Goal: Communication & Community: Answer question/provide support

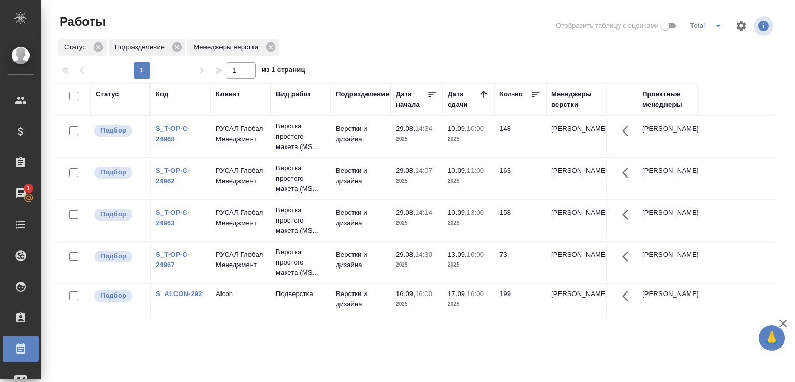
scroll to position [80, 0]
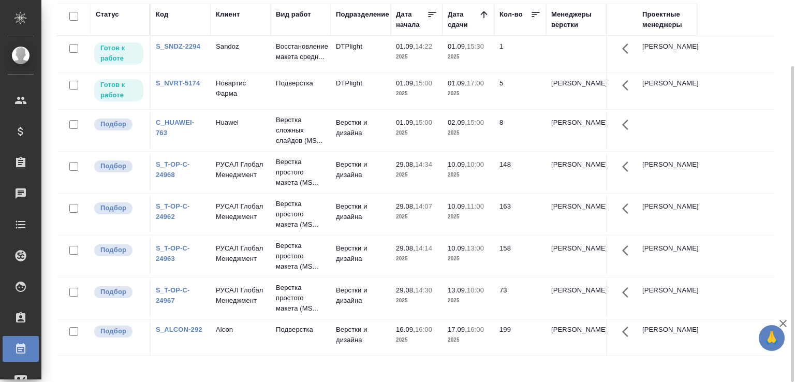
click at [269, 100] on td "Новартис Фарма" at bounding box center [241, 91] width 60 height 36
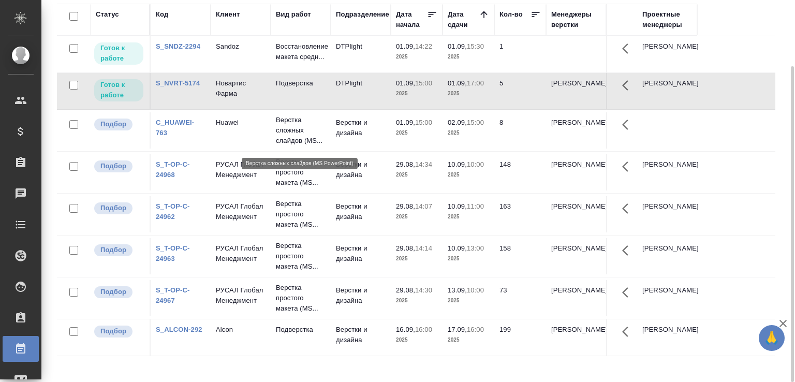
click at [280, 135] on p "Верстка сложных слайдов (MS..." at bounding box center [301, 130] width 50 height 31
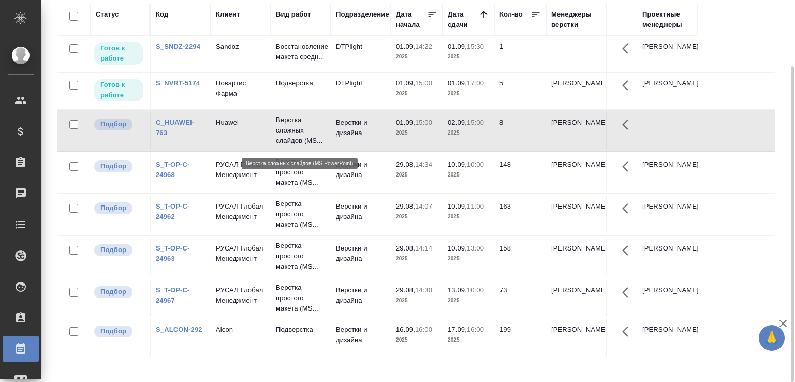
click at [280, 135] on p "Верстка сложных слайдов (MS..." at bounding box center [301, 130] width 50 height 31
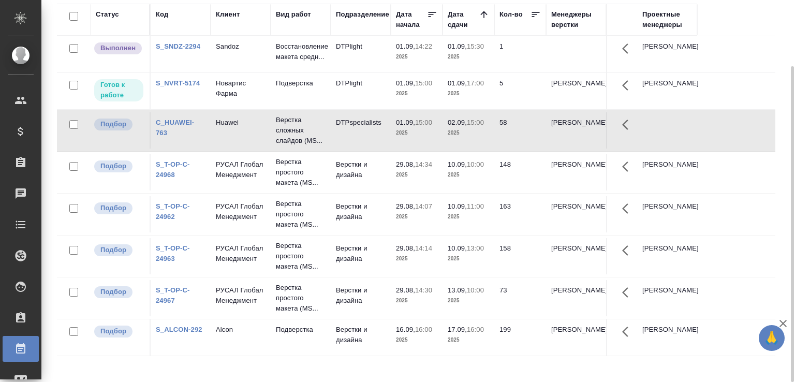
click at [247, 363] on div "Статус Код Клиент Вид работ Подразделение Дата начала Дата сдачи Кол-во Менедже…" at bounding box center [416, 190] width 719 height 373
click at [778, 216] on div "Статус Код Клиент Вид работ Подразделение Дата начала Дата сдачи Кол-во Менедже…" at bounding box center [420, 190] width 727 height 373
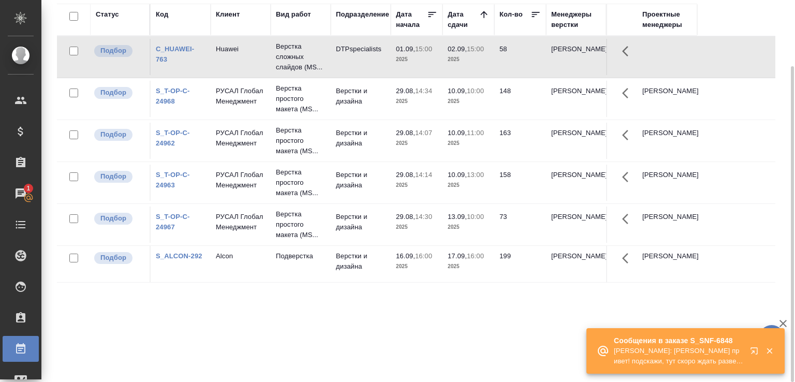
drag, startPoint x: 778, startPoint y: 216, endPoint x: 795, endPoint y: 258, distance: 45.3
click at [778, 217] on div "Статус Код Клиент Вид работ Подразделение Дата начала Дата сдачи Кол-во Менедже…" at bounding box center [420, 190] width 727 height 373
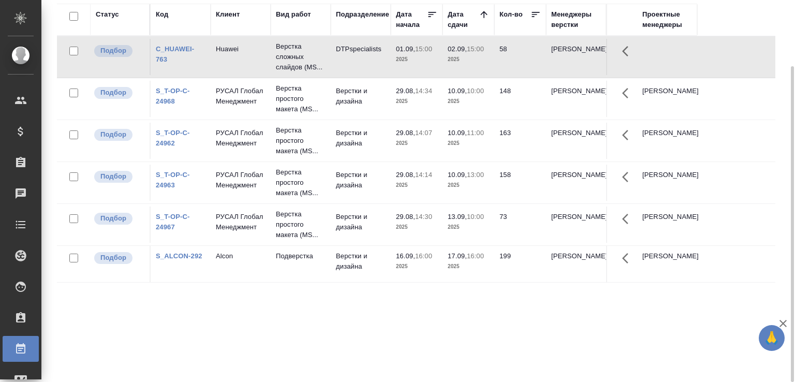
click at [256, 297] on div "Статус Код Клиент Вид работ Подразделение Дата начала Дата сдачи Кол-во Менедже…" at bounding box center [416, 190] width 719 height 373
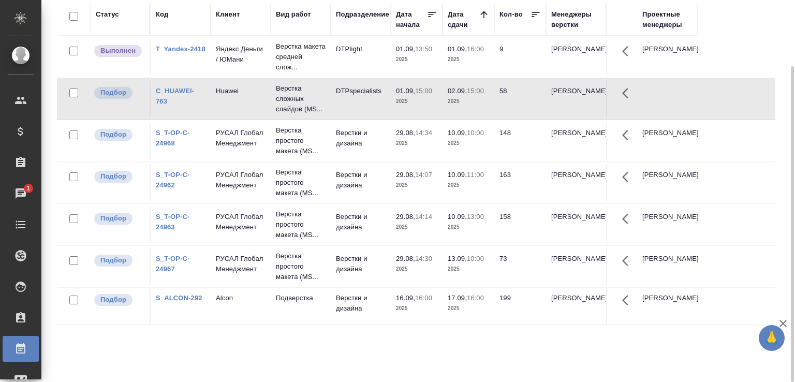
click at [256, 297] on tr "Подбор S_ALCON-292 Alcon Подверстка Верстки и дизайна 16.09, 16:00 2025 17.09, …" at bounding box center [416, 306] width 719 height 37
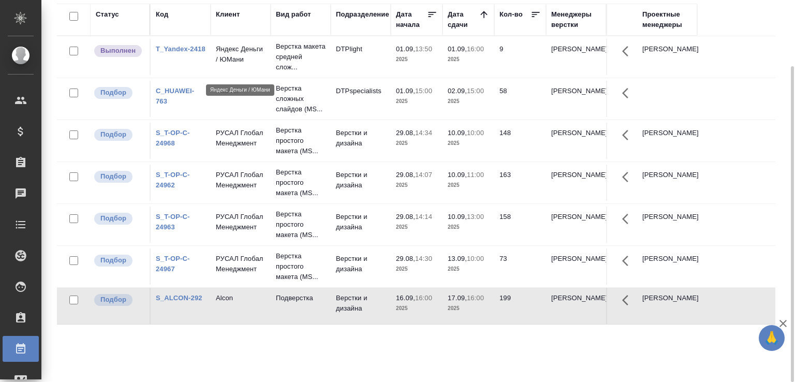
click at [251, 57] on p "Яндекс Деньги / ЮМани" at bounding box center [241, 54] width 50 height 21
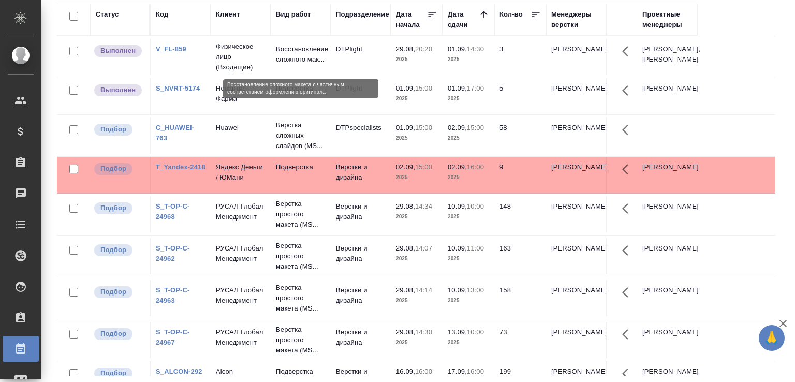
click at [290, 52] on p "Восстановление сложного мак..." at bounding box center [301, 54] width 50 height 21
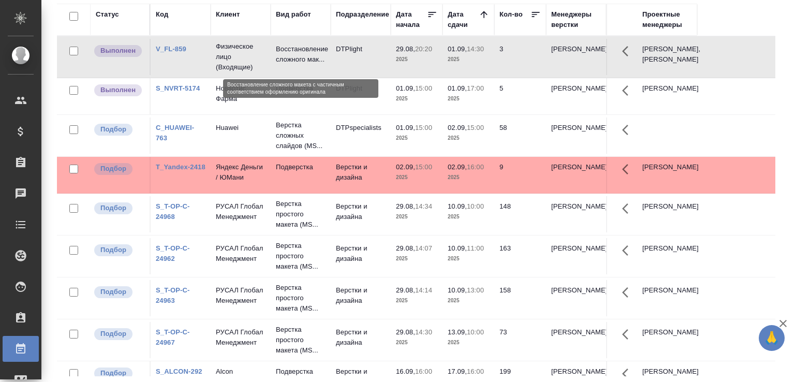
click at [290, 52] on p "Восстановление сложного мак..." at bounding box center [301, 54] width 50 height 21
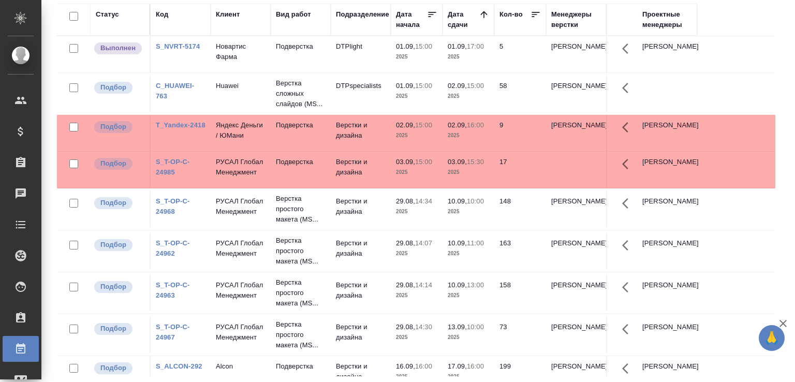
click at [148, 353] on td "Подбор" at bounding box center [121, 335] width 60 height 36
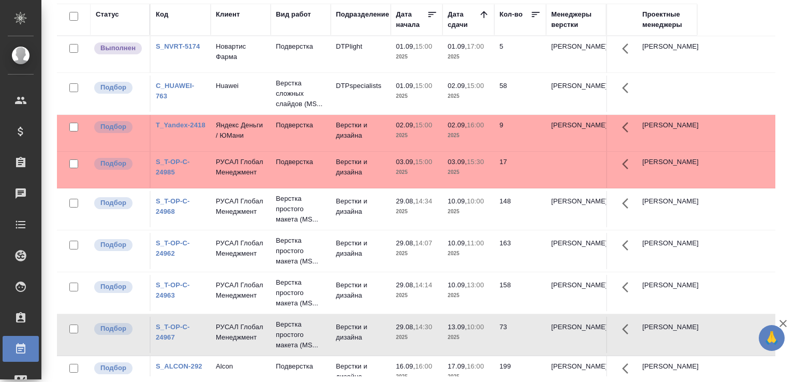
click at [776, 144] on div "Статус Код Клиент Вид работ Подразделение Дата начала Дата сдачи Кол-во Менедже…" at bounding box center [420, 190] width 727 height 373
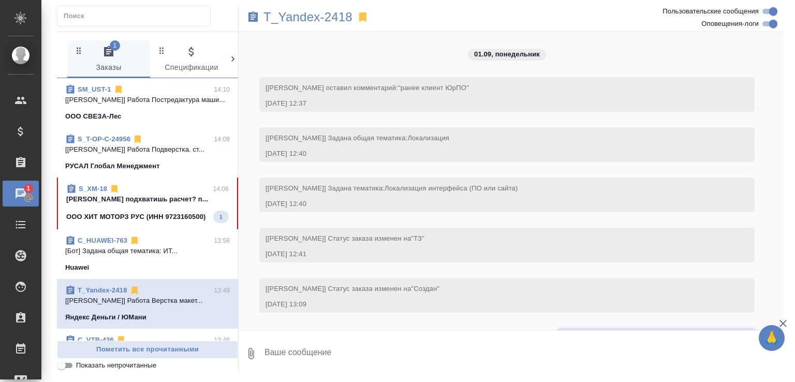
scroll to position [1735, 0]
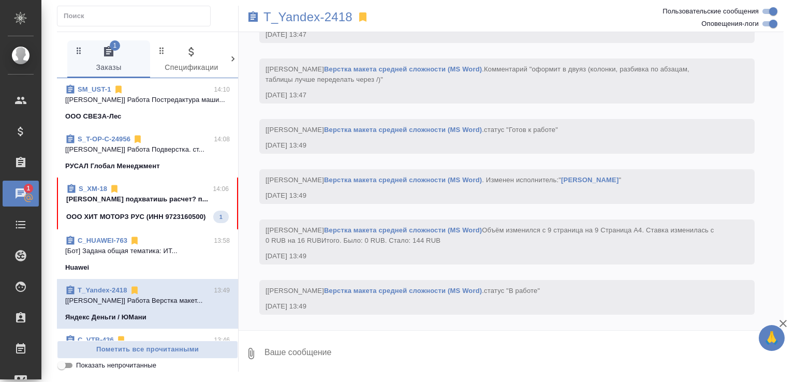
click at [166, 205] on p "Малофеева Екатерина подхватишь расчет? п..." at bounding box center [147, 199] width 163 height 10
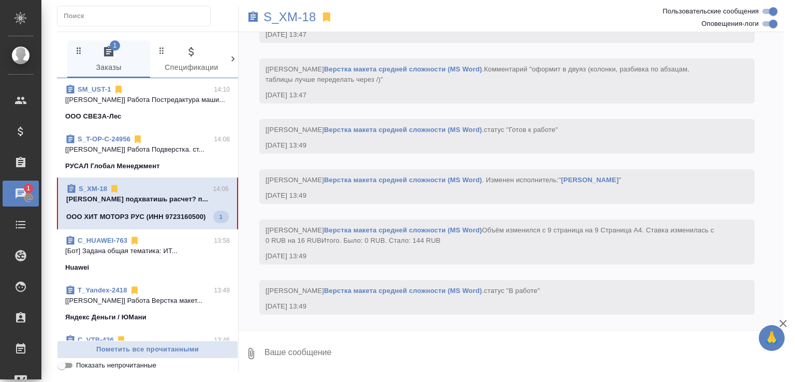
scroll to position [168, 0]
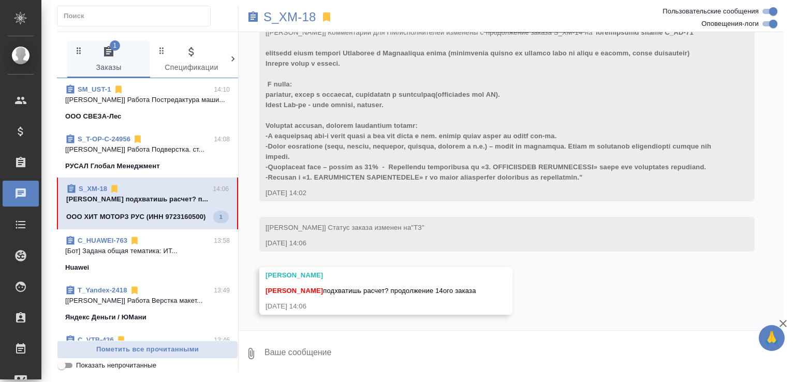
click at [326, 351] on textarea at bounding box center [524, 353] width 520 height 35
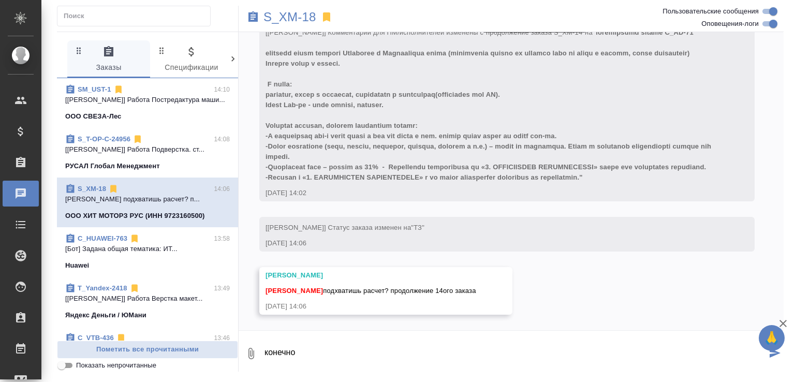
type textarea "конечно"
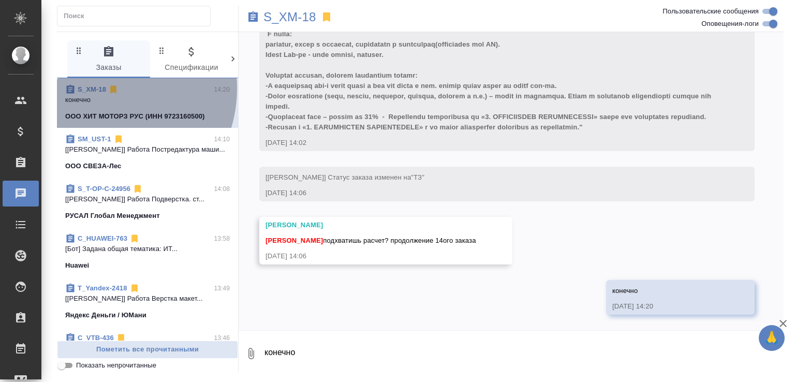
click at [97, 89] on link "S_XM-18" at bounding box center [92, 89] width 28 height 8
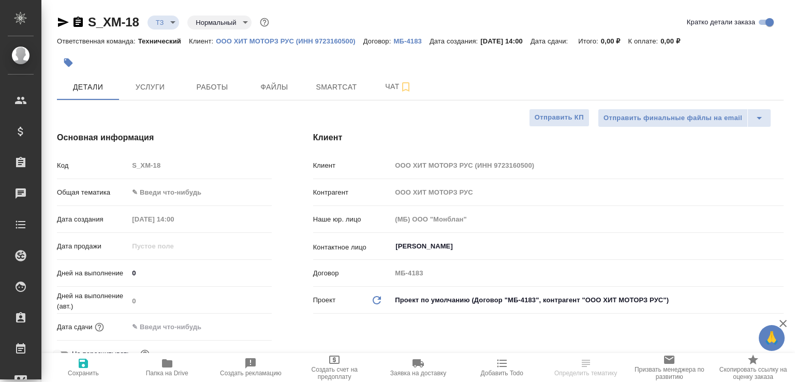
select select "RU"
type input "Белякова Юлия"
click at [166, 370] on span "Папка на Drive" at bounding box center [167, 373] width 42 height 7
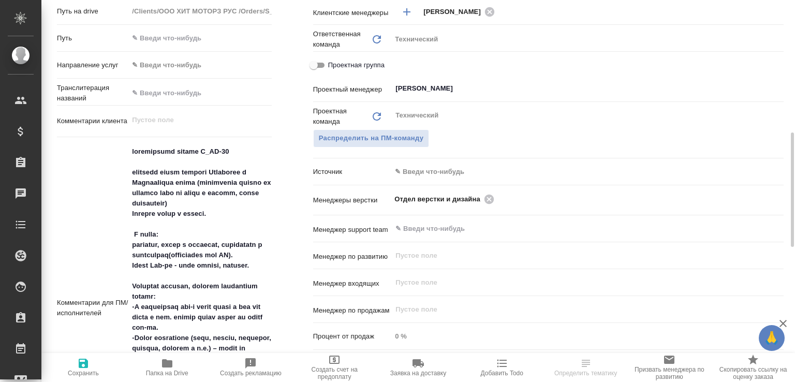
scroll to position [494, 0]
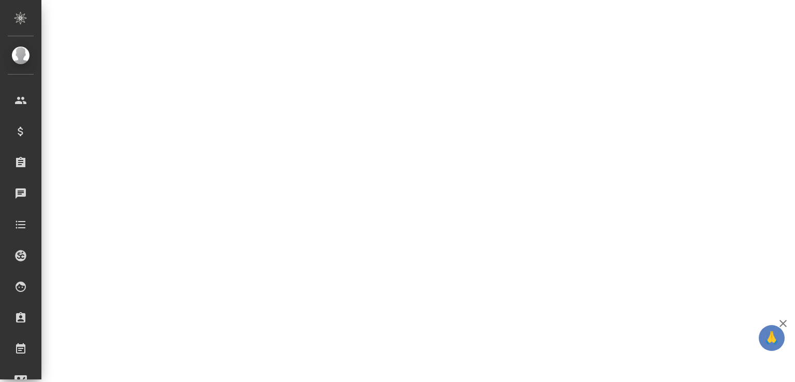
select select "RU"
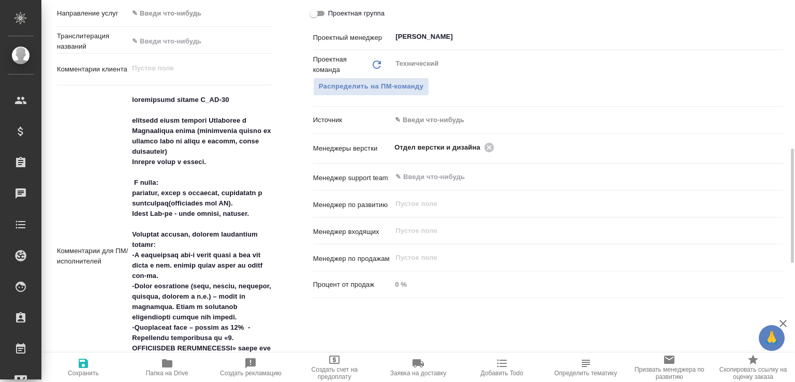
type textarea "x"
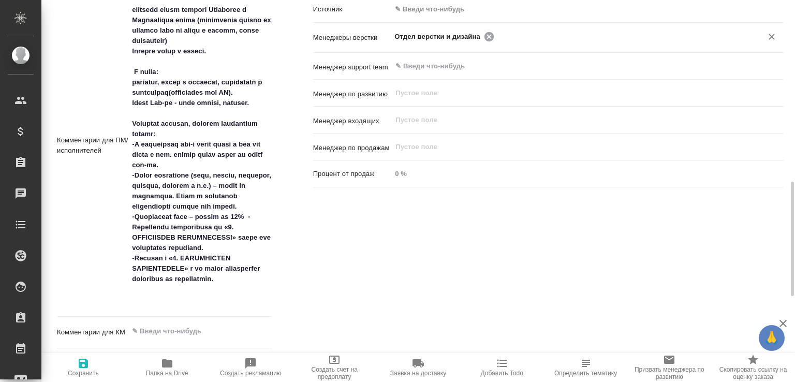
click at [489, 38] on icon at bounding box center [489, 36] width 9 height 9
type textarea "x"
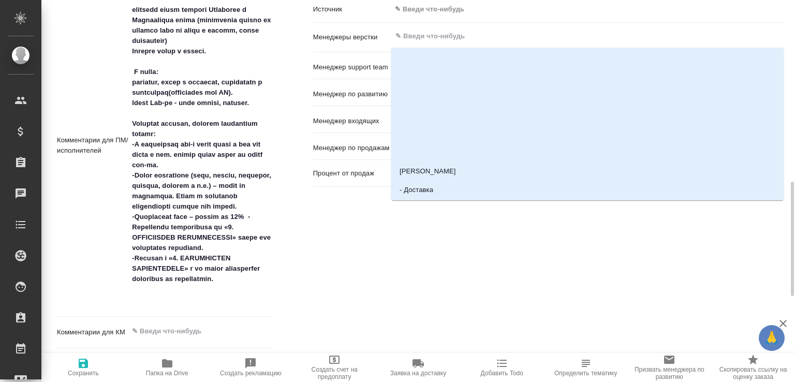
click at [489, 38] on input "text" at bounding box center [571, 36] width 352 height 12
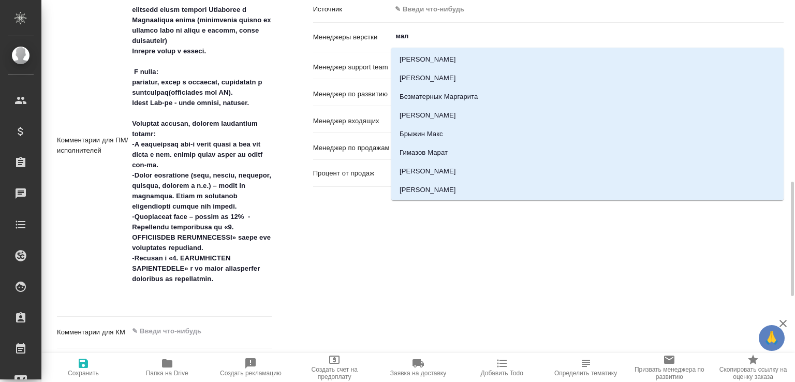
type input "мало"
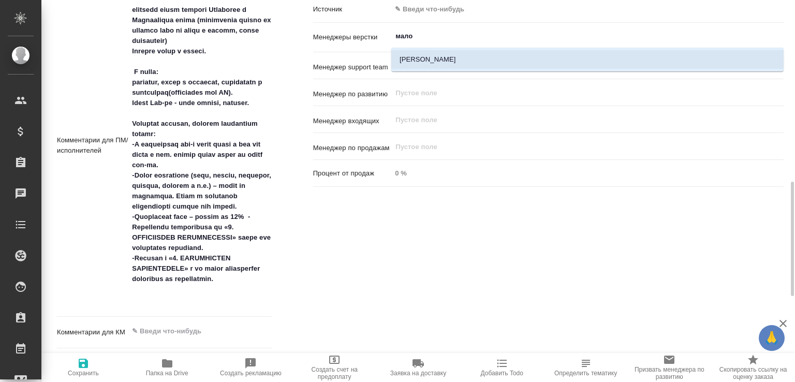
click at [487, 55] on li "Малофеева Екатерина" at bounding box center [587, 59] width 393 height 19
type textarea "x"
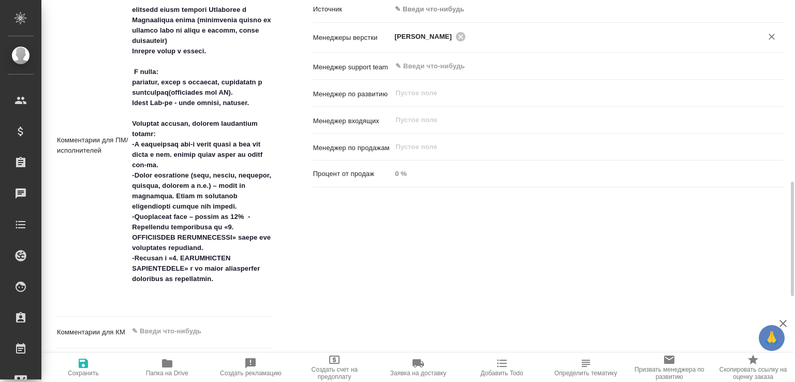
click at [89, 374] on span "Сохранить" at bounding box center [83, 373] width 31 height 7
type textarea "x"
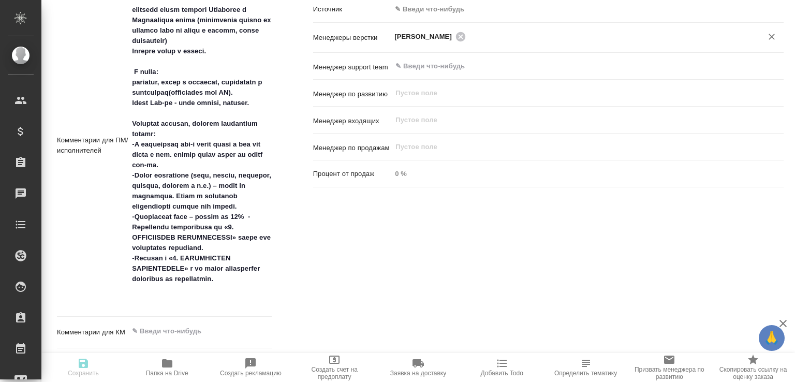
type textarea "x"
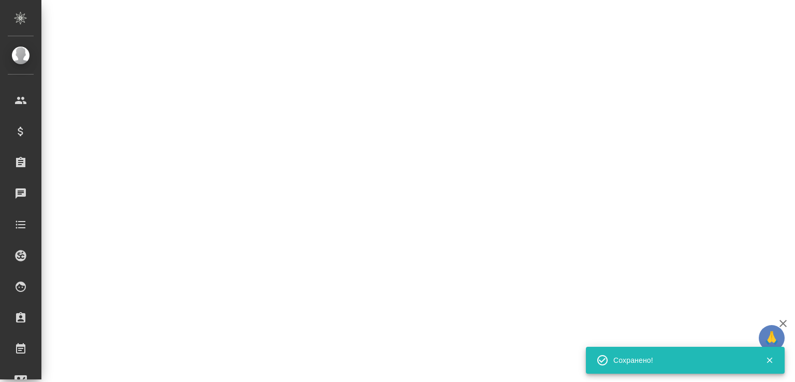
select select "RU"
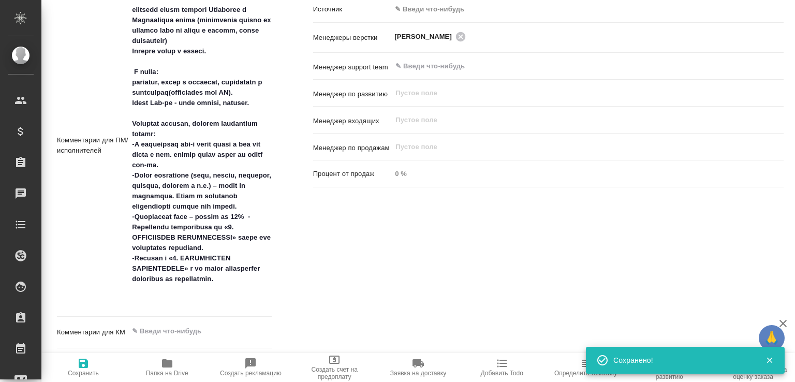
type textarea "x"
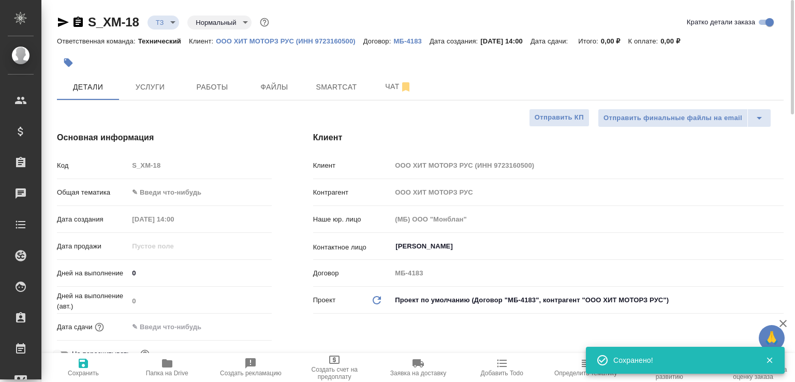
scroll to position [0, 0]
type textarea "x"
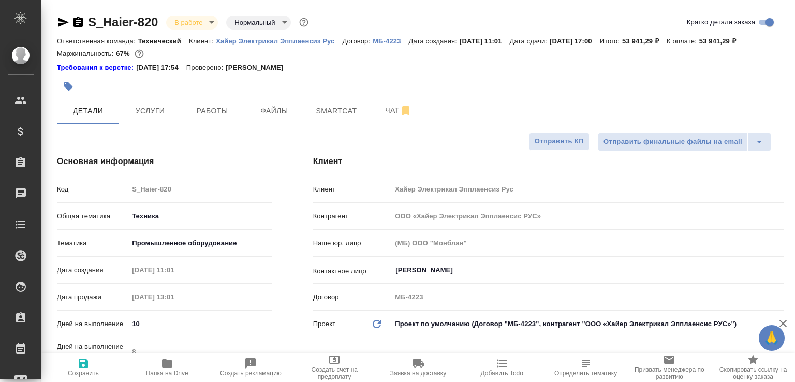
select select "RU"
drag, startPoint x: 391, startPoint y: 127, endPoint x: 795, endPoint y: 181, distance: 407.0
click at [389, 117] on span "Чат" at bounding box center [399, 110] width 50 height 13
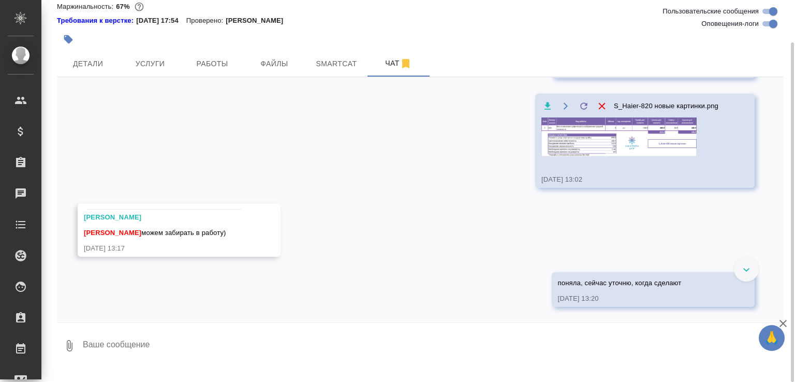
scroll to position [23243, 0]
click at [248, 349] on textarea at bounding box center [433, 345] width 702 height 35
type textarea "Полина может только к утру, но я так понимаю, это поздно. Давай внесу до 16 час…"
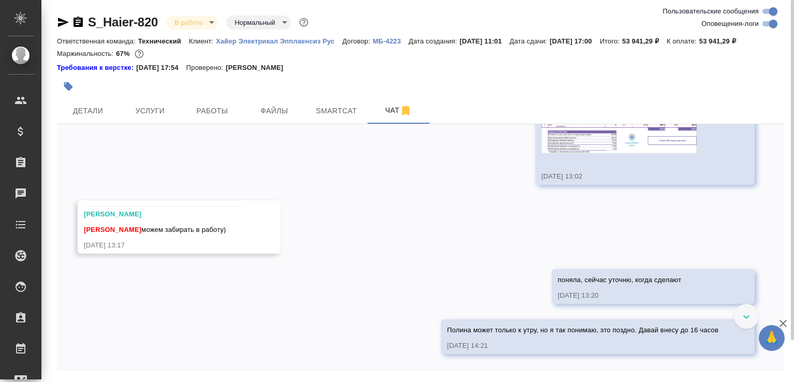
scroll to position [23281, 0]
click at [770, 22] on input "Оповещения-логи" at bounding box center [773, 24] width 37 height 12
checkbox input "false"
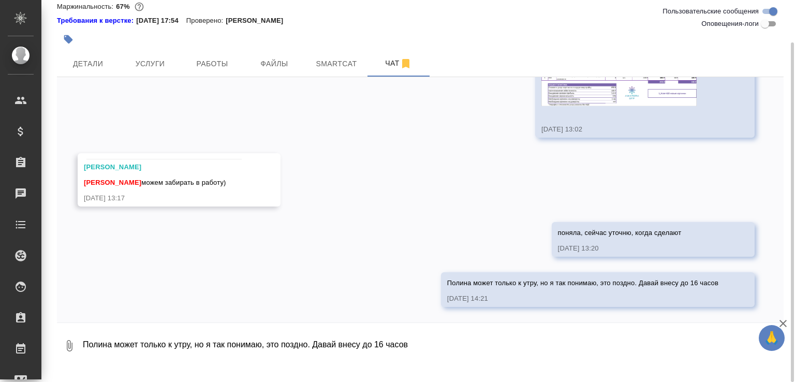
click at [255, 364] on textarea "Полина может только к утру, но я так понимаю, это поздно. Давай внесу до 16 час…" at bounding box center [433, 345] width 702 height 35
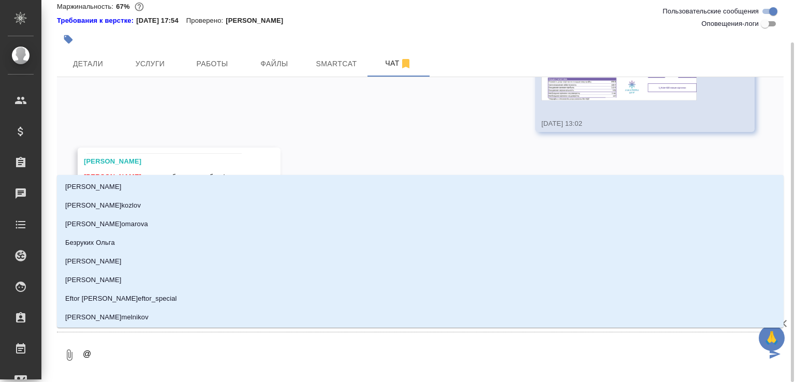
type textarea "@н"
type input "н"
type textarea "@ни"
type input "ни"
type textarea "@ник"
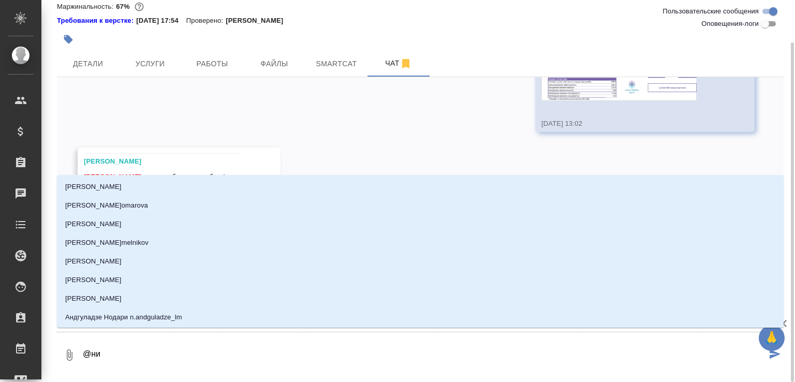
type input "ник"
type textarea "@ники"
type input "ники"
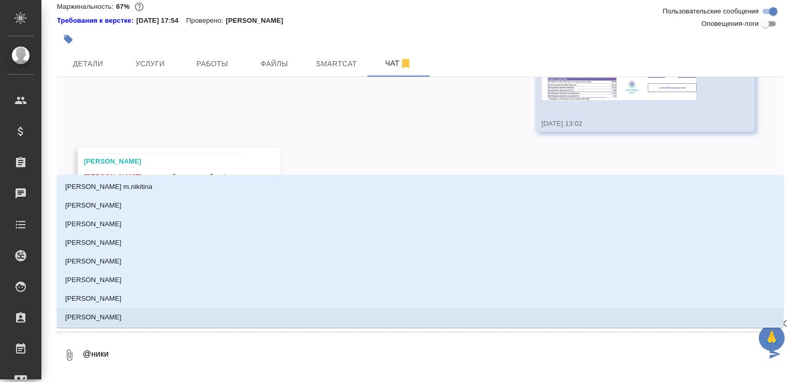
click at [194, 323] on li "Никифорова Валерия" at bounding box center [420, 317] width 727 height 19
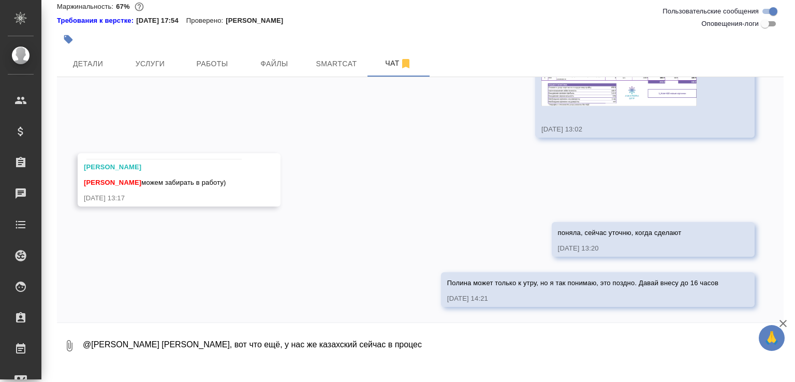
type textarea "@Никифорова Валерия Лера, вот что ещё, у нас же казахский сейчас в процесс"
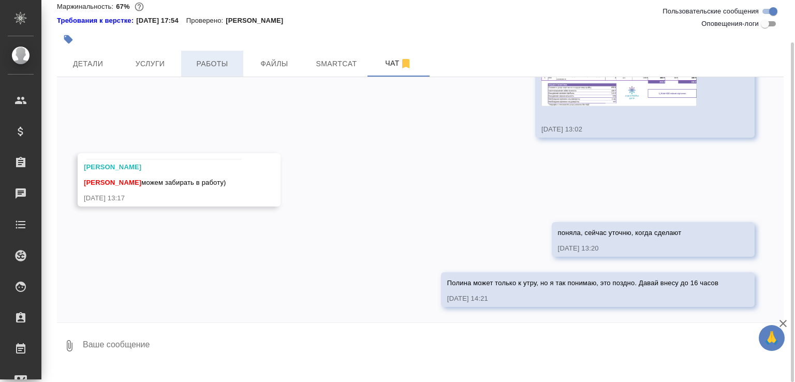
click at [207, 70] on span "Работы" at bounding box center [212, 63] width 50 height 13
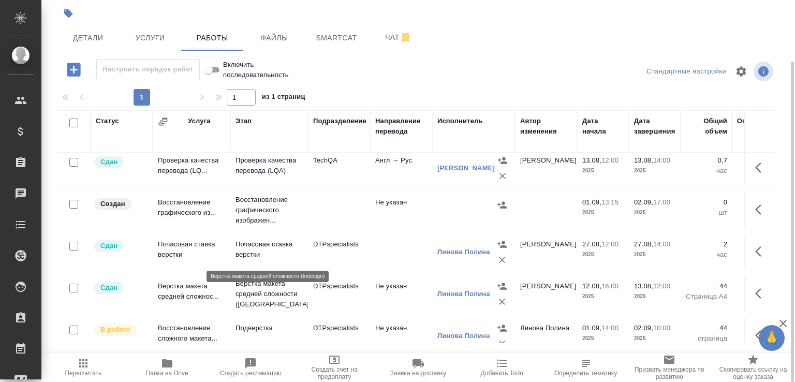
scroll to position [440, 0]
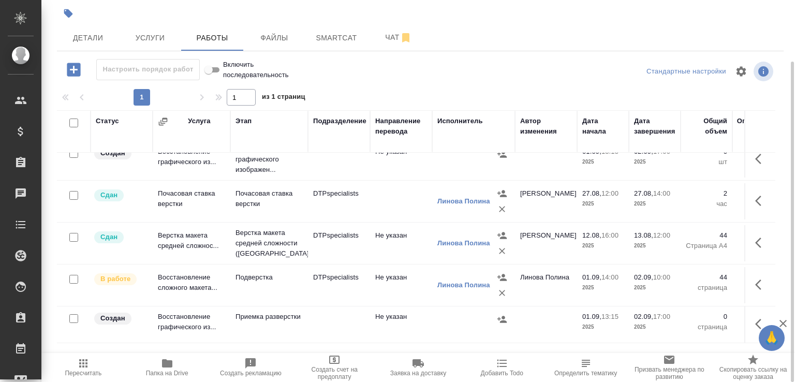
click at [246, 293] on td "Подверстка" at bounding box center [269, 285] width 78 height 36
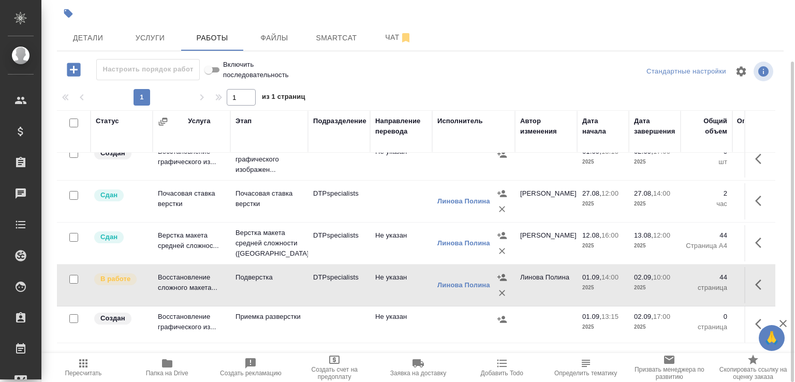
click at [246, 293] on td "Подверстка" at bounding box center [269, 285] width 78 height 36
click at [377, 44] on span "Чат" at bounding box center [399, 37] width 50 height 13
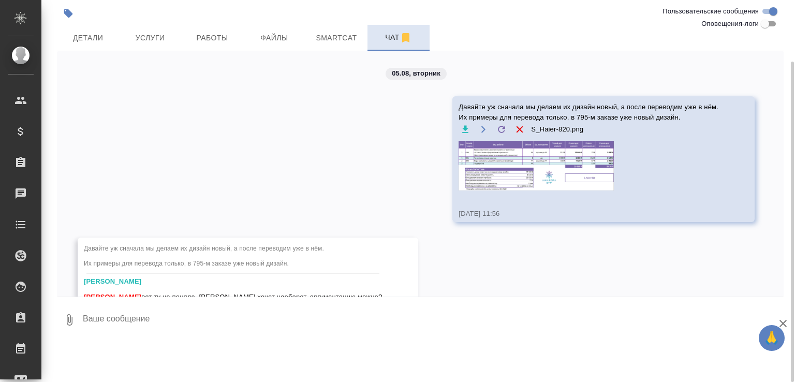
scroll to position [11427, 0]
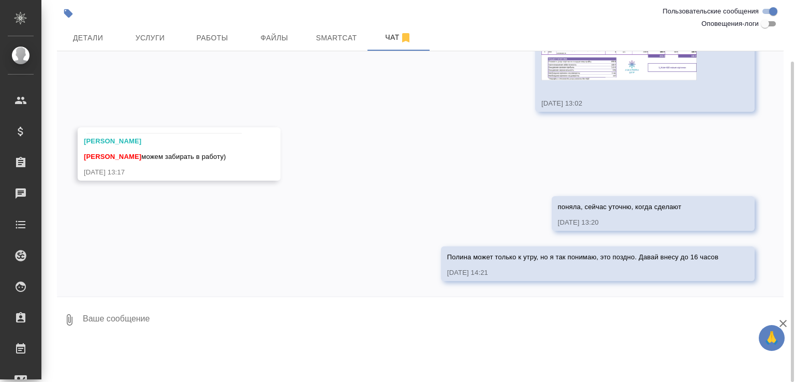
click at [206, 334] on textarea at bounding box center [433, 319] width 702 height 35
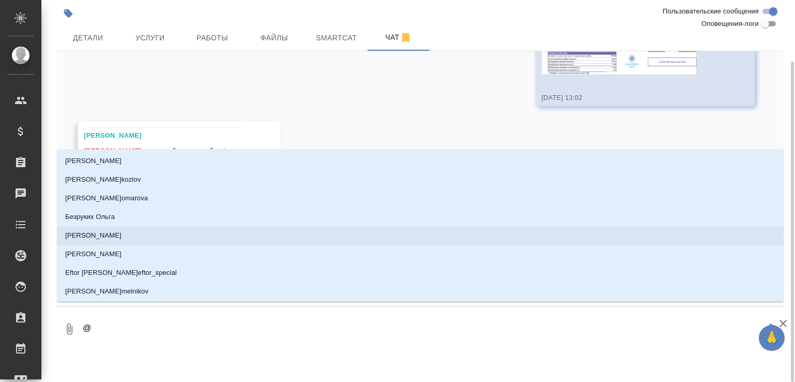
type textarea "@н"
type input "н"
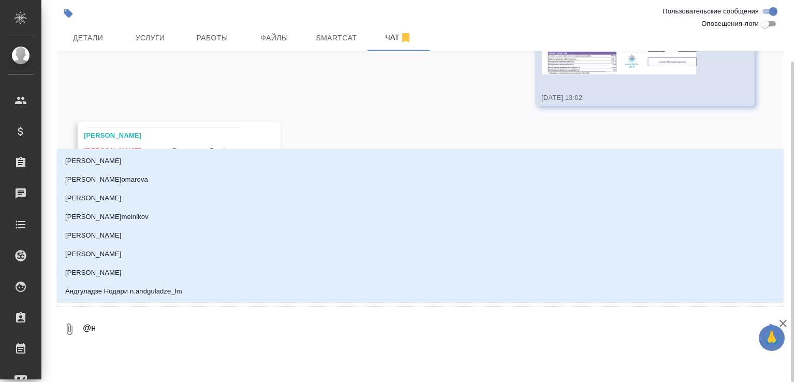
type textarea "@ни"
type input "ни"
type textarea "@ник"
type input "ник"
type textarea "@ники"
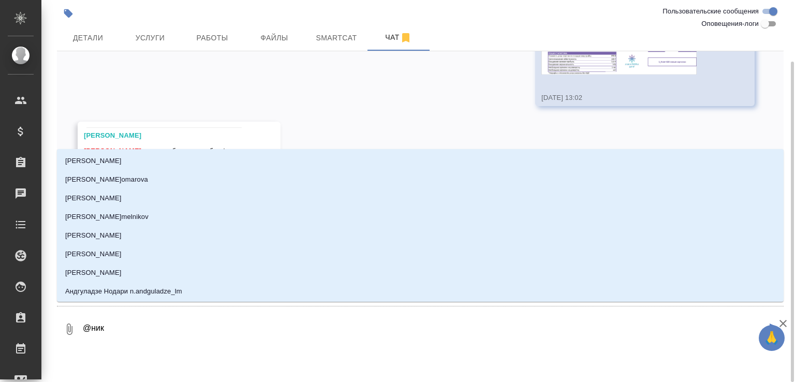
type input "ники"
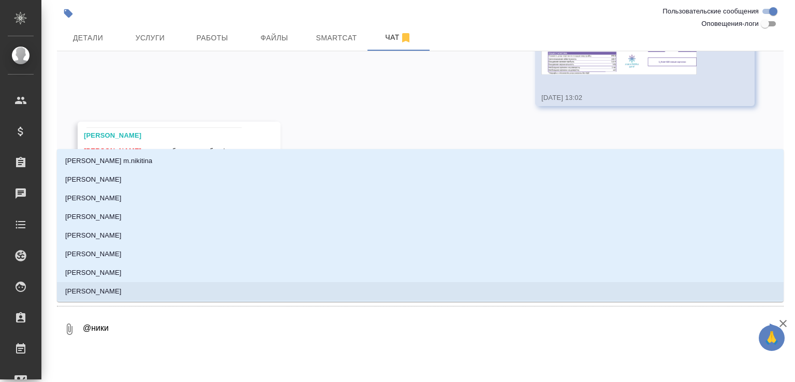
click at [195, 291] on li "Никифорова Валерия" at bounding box center [420, 291] width 727 height 19
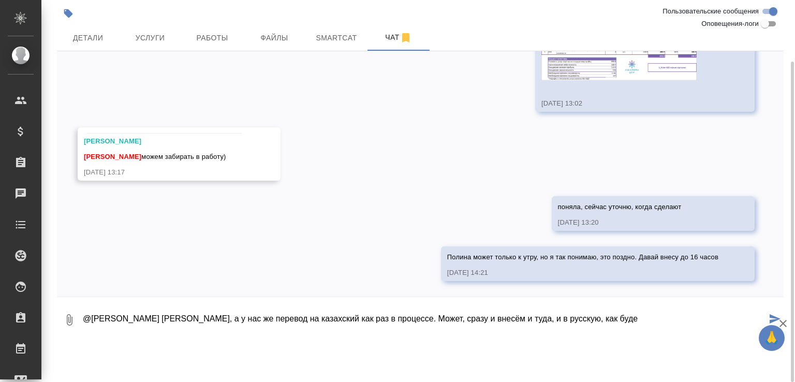
type textarea "@Никифорова Валерия Лера, а у нас же перевод на казахский как раз в процессе. М…"
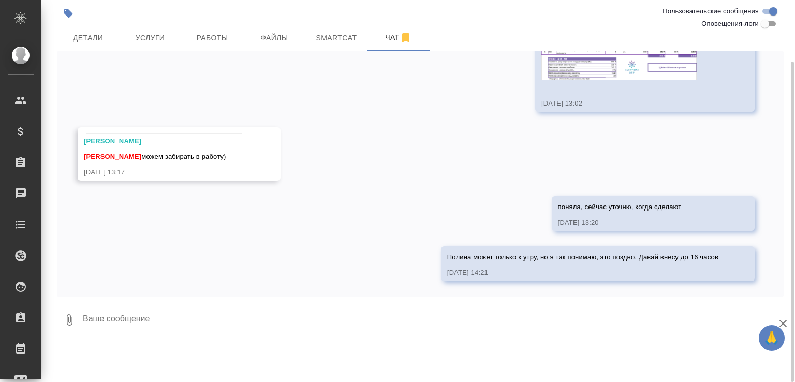
click at [233, 344] on div "S_Haier-820 В работе inProgress Нормальный normal Ответственная команда: Технич…" at bounding box center [420, 135] width 738 height 417
click at [237, 336] on textarea at bounding box center [433, 319] width 702 height 35
paste textarea "https://drive.awatera.com/f/10259858"
type textarea "заменили https://drive.awatera.com/f/10259858"
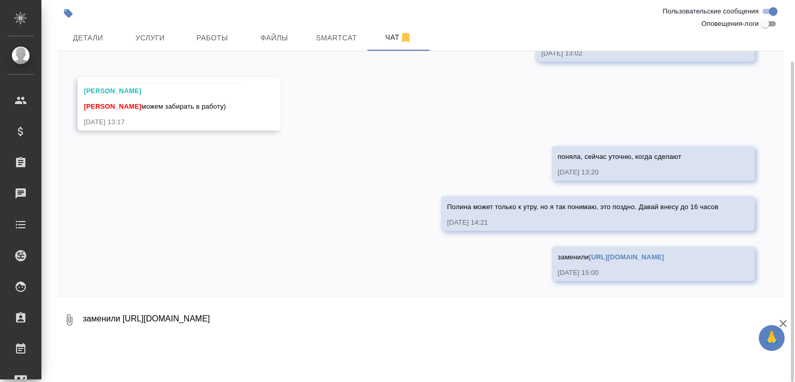
scroll to position [11478, 0]
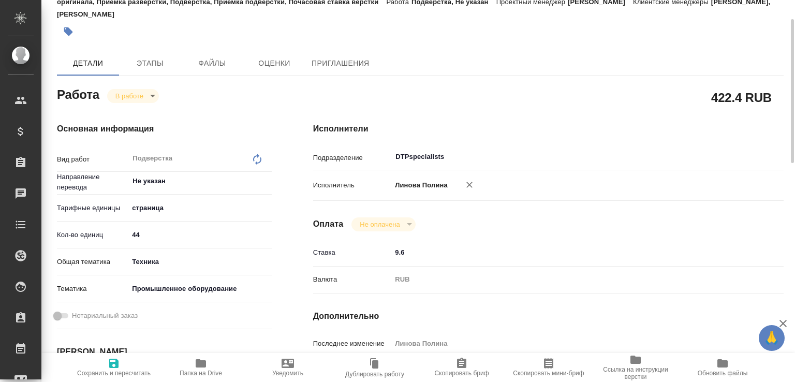
scroll to position [163, 0]
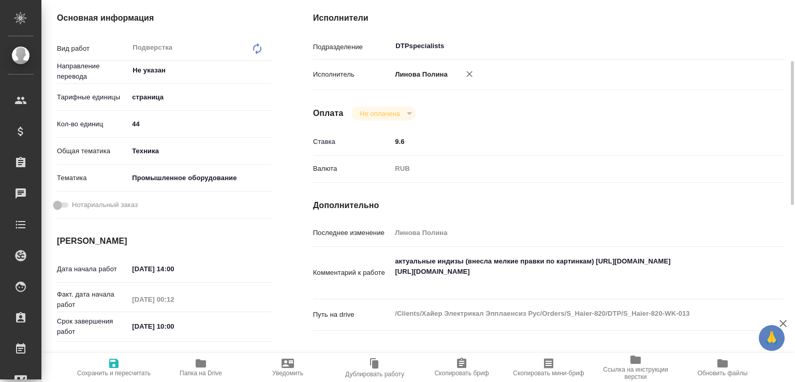
click at [475, 269] on textarea "актуальные индизы (внесла мелкие правки по картинкам) [URL][DOMAIN_NAME] [URL][…" at bounding box center [567, 272] width 353 height 38
click at [475, 269] on textarea "актуальные индизы (внесла мелкие правки по картинкам) [URL][DOMAIN_NAME] [URL][…" at bounding box center [568, 272] width 352 height 38
click at [474, 270] on textarea "актуальные индизы (внесла мелкие правки по картинкам) [URL][DOMAIN_NAME] [URL][…" at bounding box center [568, 272] width 352 height 38
drag, startPoint x: 561, startPoint y: 269, endPoint x: 382, endPoint y: 274, distance: 178.8
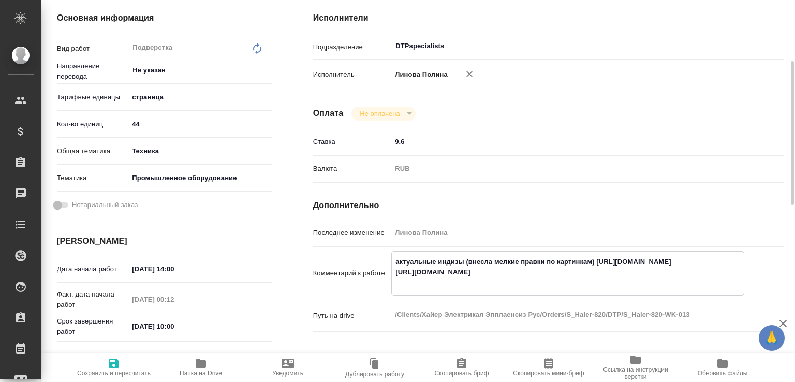
click at [382, 274] on div "Комментарий к работе актуальные индизы (внесла мелкие правки по картинкам) [URL…" at bounding box center [548, 273] width 471 height 45
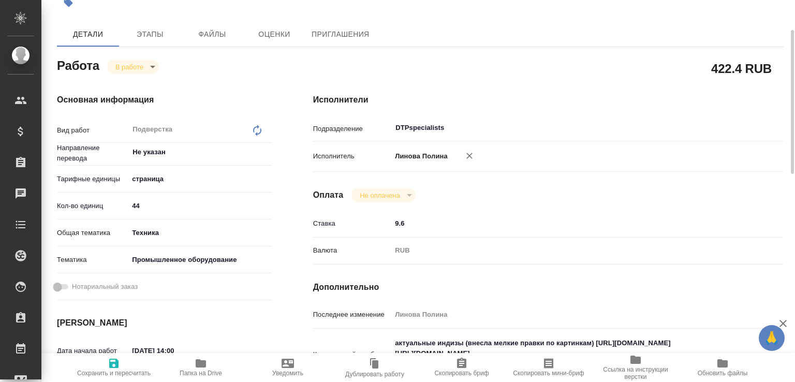
scroll to position [243, 0]
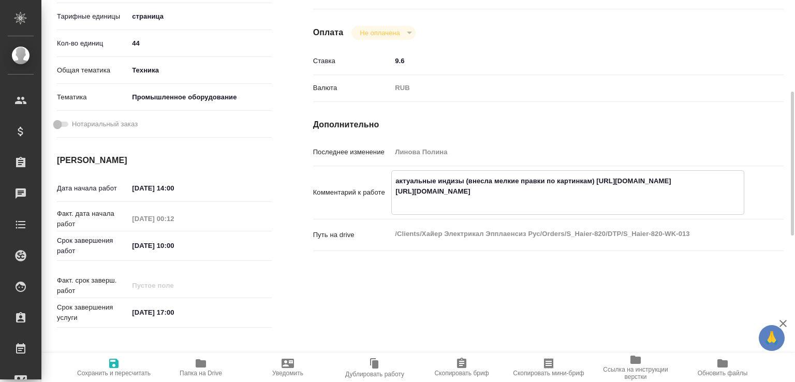
drag, startPoint x: 550, startPoint y: 201, endPoint x: 386, endPoint y: 205, distance: 164.2
click at [386, 205] on div "Комментарий к работе актуальные индизы (внесла мелкие правки по картинкам) http…" at bounding box center [548, 192] width 471 height 45
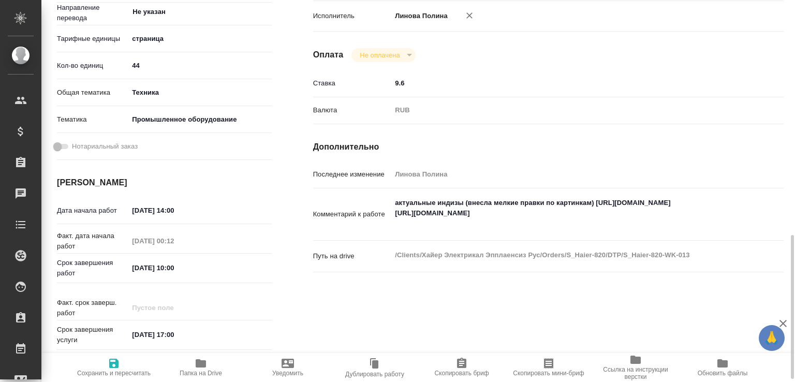
scroll to position [331, 0]
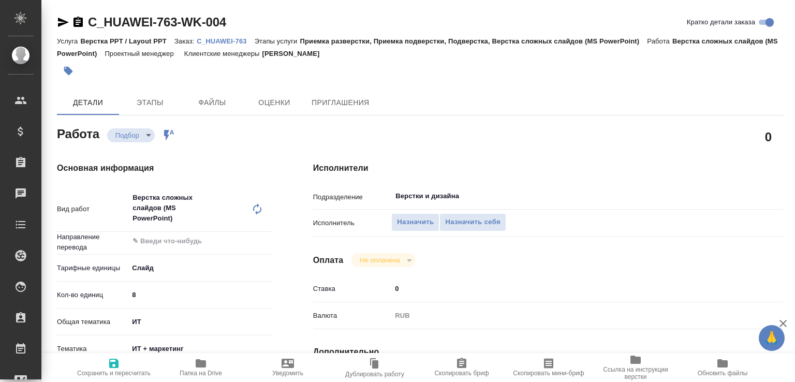
click at [240, 43] on p "C_HUAWEI-763" at bounding box center [225, 41] width 57 height 8
drag, startPoint x: 138, startPoint y: 296, endPoint x: 112, endPoint y: 303, distance: 26.4
click at [112, 303] on div "Кол-во единиц 8" at bounding box center [164, 295] width 215 height 18
type input "58"
click at [414, 195] on input "Верстки и дизайна" at bounding box center [551, 196] width 312 height 12
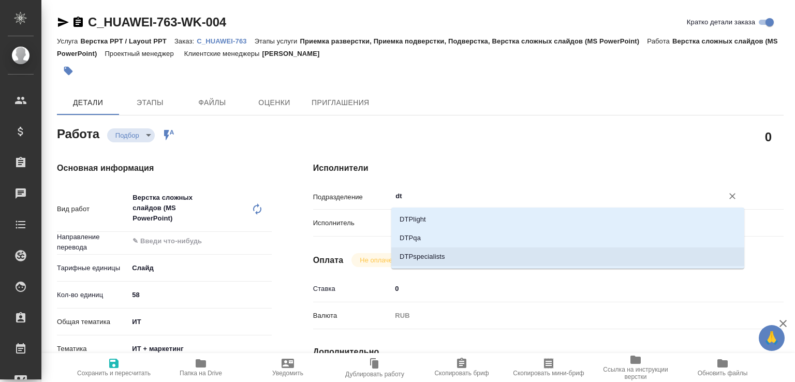
click at [416, 256] on li "DTPspecialists" at bounding box center [567, 257] width 353 height 19
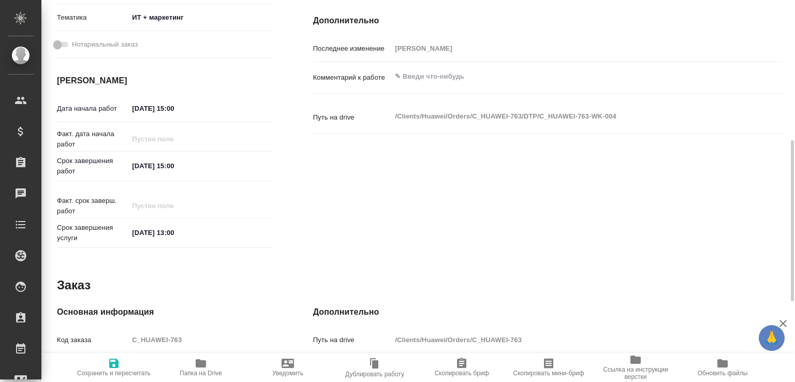
scroll to position [383, 0]
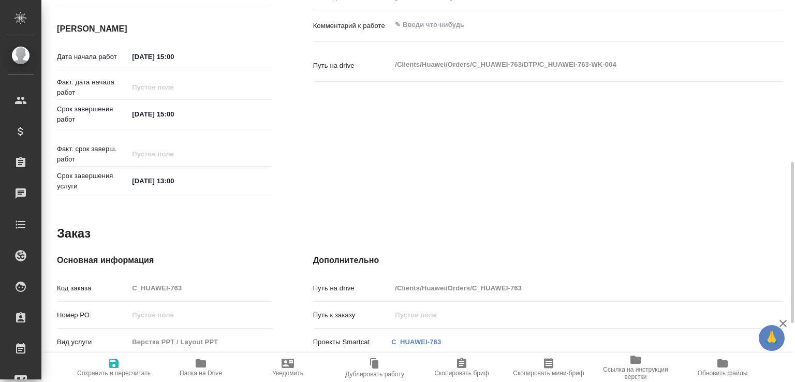
type input "DTPspecialists"
click at [426, 23] on textarea at bounding box center [568, 26] width 352 height 18
type textarea "подготовка к переводу (картинки, заметки не надо, но сами презы насыщенные)"
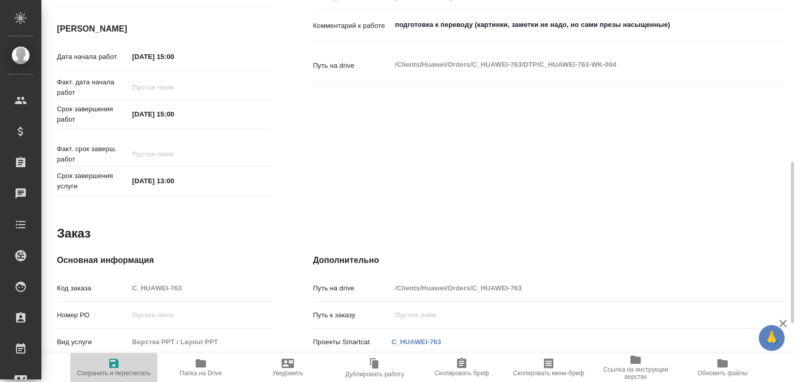
click at [128, 370] on span "Сохранить и пересчитать" at bounding box center [114, 373] width 74 height 7
type input "recruiting"
type input "5ca1acf853b22f58dad1d151"
type input "58"
type input "it"
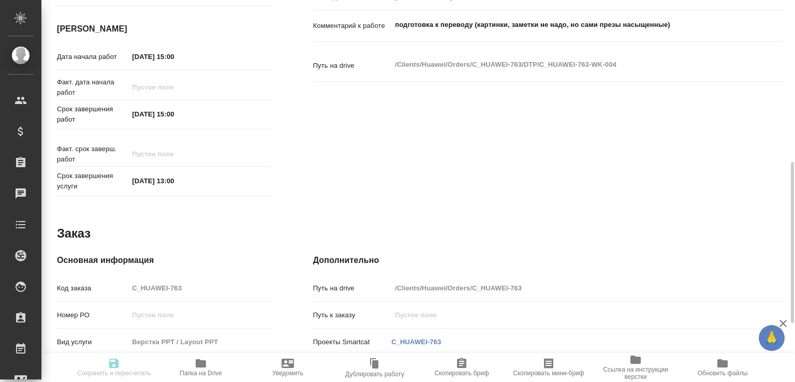
type input "5a8b8b956a9677013d343e51"
type input "[DATE] 15:00"
type input "[DATE] 13:00"
type input "DTPspecialists"
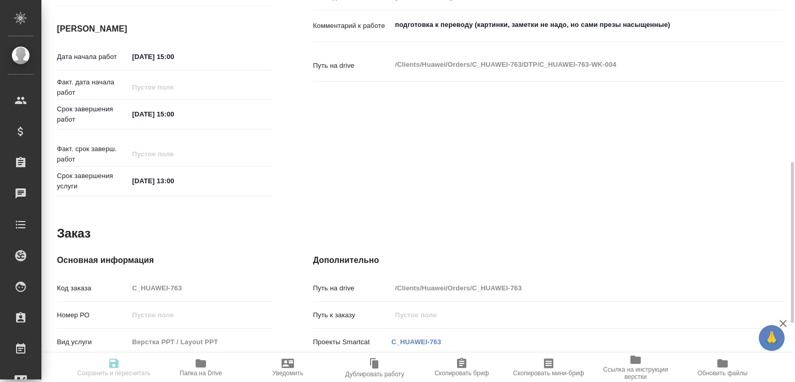
type input "notPayed"
type input "0"
type input "RUB"
type input "[PERSON_NAME]"
type input "C_HUAWEI-763"
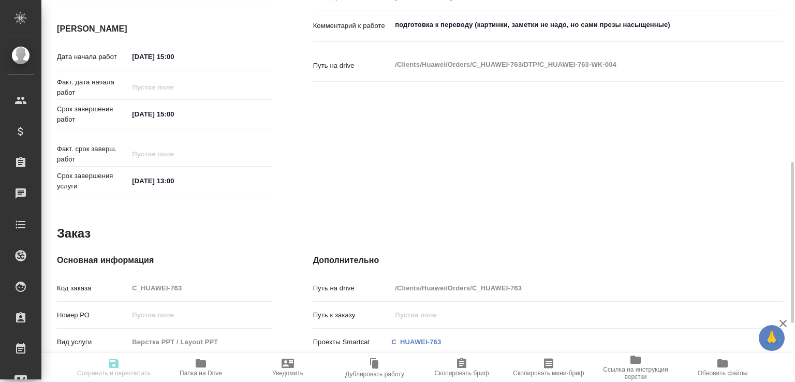
type input "Верстка PPT / Layout PPT"
type input "Приемка разверстки, Приемка подверстки, Подверстка, Верстка сложных слайдов (MS…"
type input "Лямина Надежда"
type input "Малофеева Екатерина"
type input "/Clients/Huawei/Orders/C_HUAWEI-763"
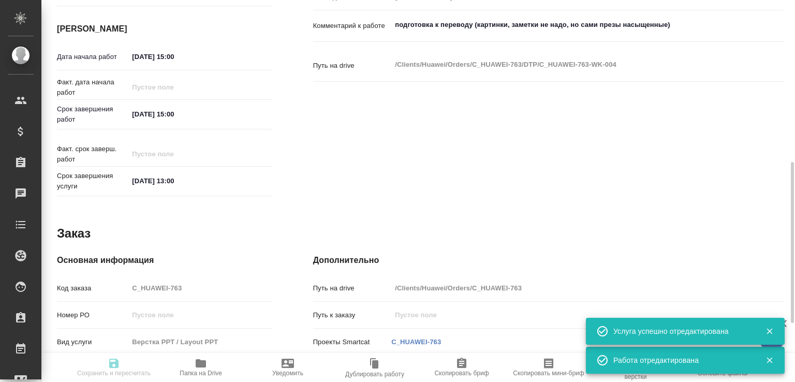
type input "recruiting"
type input "5ca1acf853b22f58dad1d151"
type input "58"
type input "it"
type input "5a8b8b956a9677013d343e51"
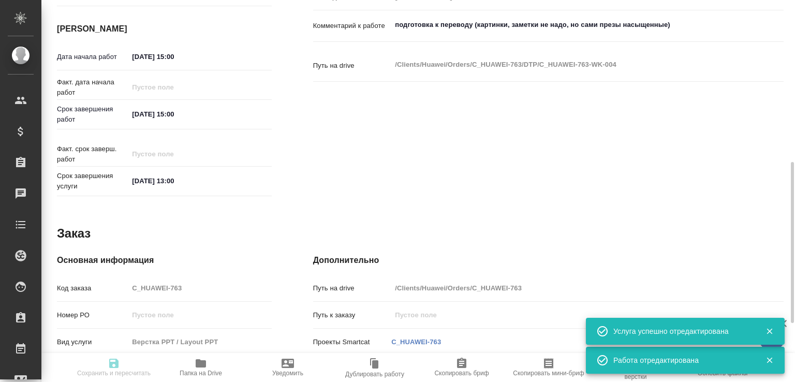
type input "01.09.2025 15:00"
type input "02.09.2025 15:00"
type input "10.09.2025 13:00"
type input "DTPspecialists"
type input "notPayed"
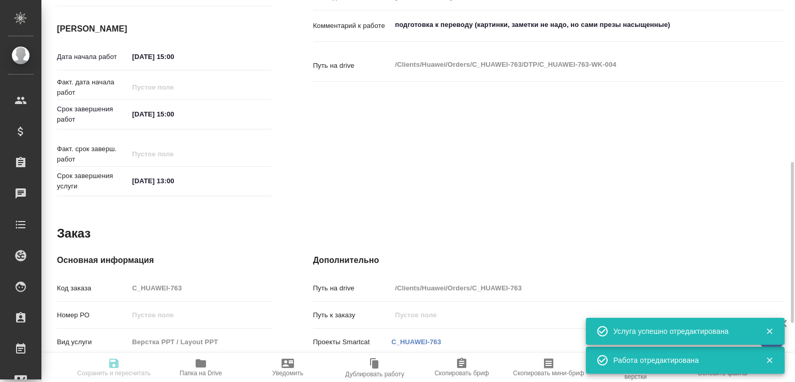
type input "0"
type input "RUB"
type input "[PERSON_NAME]"
type input "C_HUAWEI-763"
type input "Верстка PPT / Layout PPT"
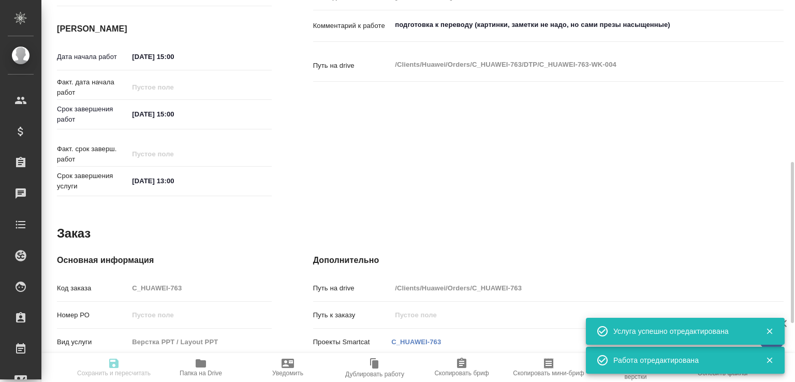
type input "Приемка разверстки, Приемка подверстки, Подверстка, Верстка сложных слайдов (MS…"
type input "Лямина Надежда"
type input "[PERSON_NAME]"
type input "/Clients/Huawei/Orders/C_HUAWEI-763"
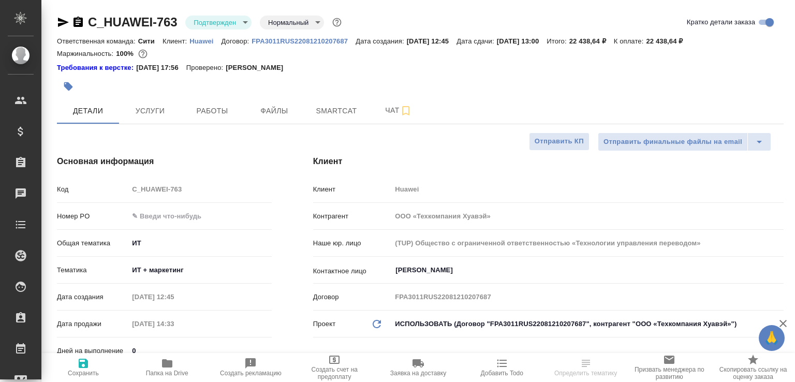
select select "RU"
click at [386, 122] on button "Чат" at bounding box center [399, 111] width 62 height 26
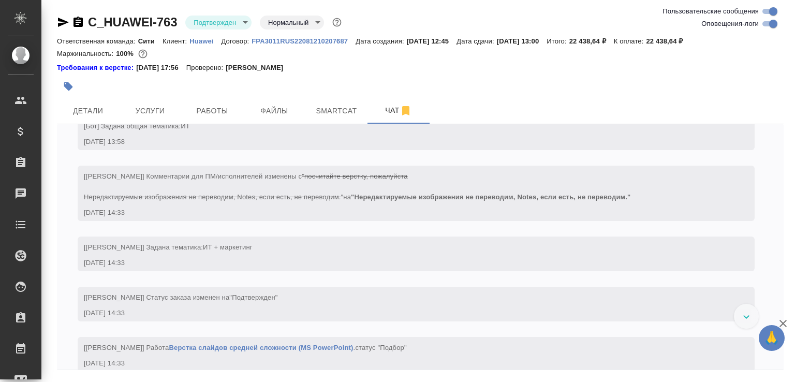
scroll to position [481, 0]
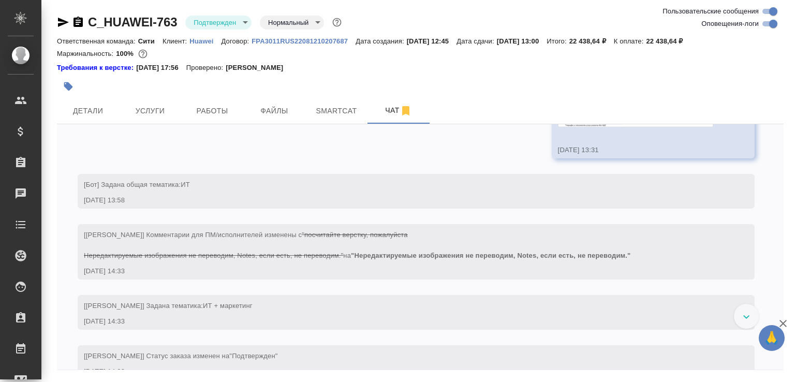
click at [592, 127] on img at bounding box center [635, 107] width 155 height 39
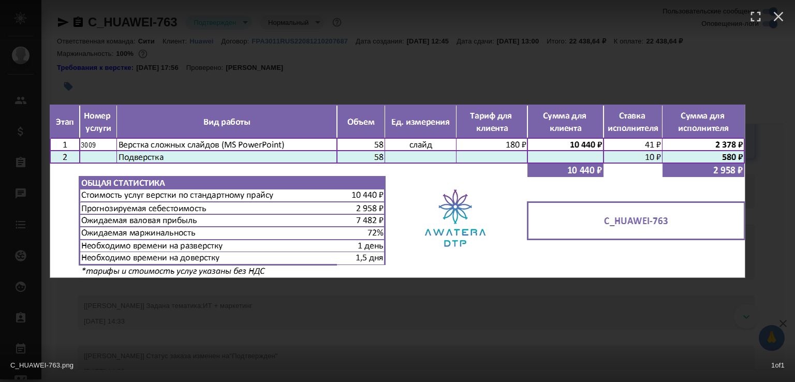
click at [425, 332] on div "C_HUAWEI-763.png 1 of 1" at bounding box center [397, 191] width 795 height 382
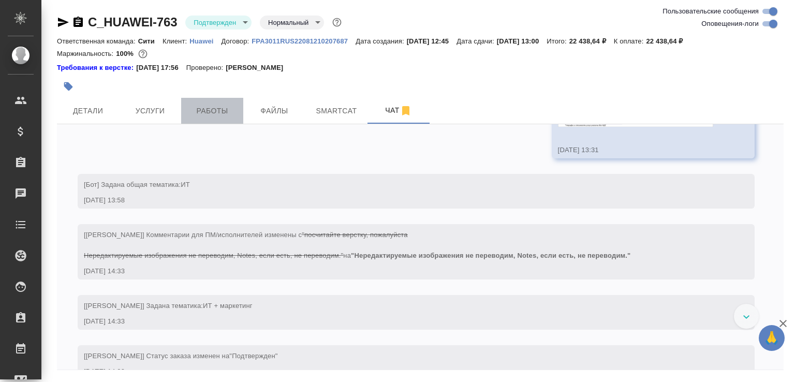
click at [212, 110] on span "Работы" at bounding box center [212, 111] width 50 height 13
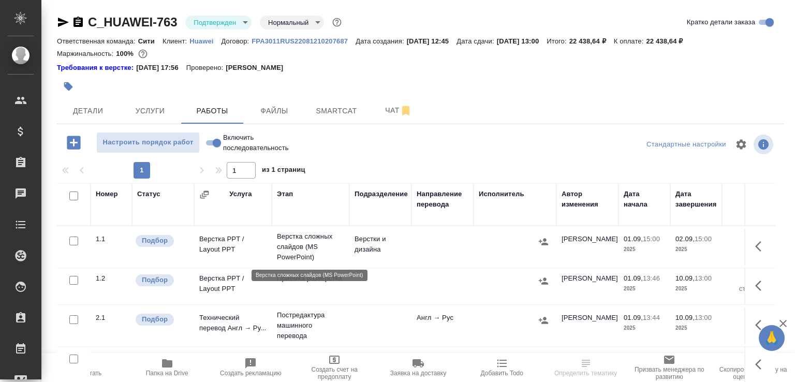
click at [289, 251] on p "Верстка сложных слайдов (MS PowerPoint)" at bounding box center [310, 246] width 67 height 31
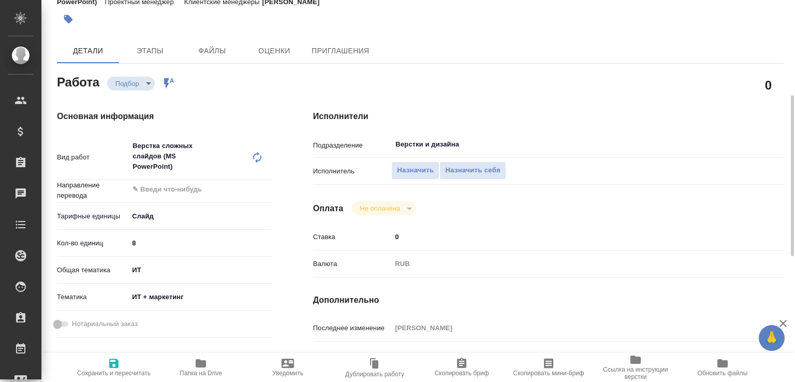
scroll to position [104, 0]
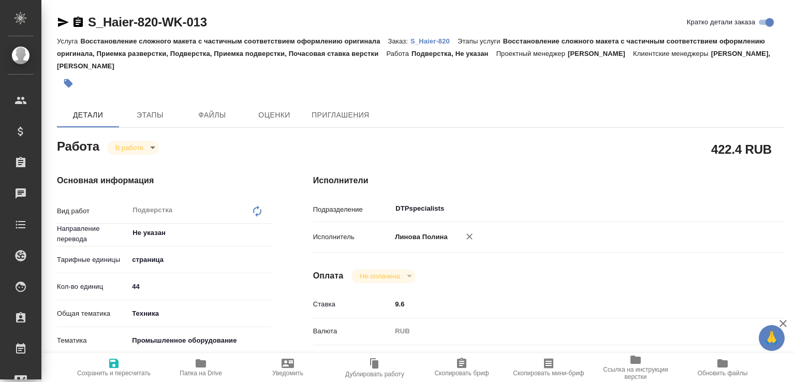
scroll to position [331, 0]
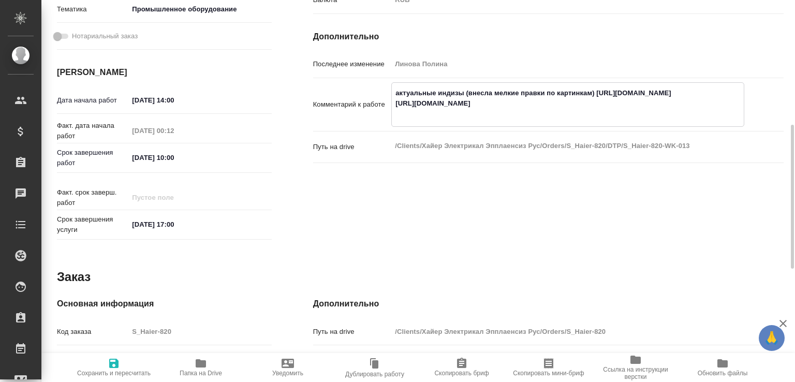
drag, startPoint x: 553, startPoint y: 113, endPoint x: 367, endPoint y: 100, distance: 186.4
click at [367, 100] on div "Комментарий к работе актуальные индизы (внесла мелкие правки по картинкам) [URL…" at bounding box center [548, 104] width 471 height 45
click at [367, 100] on p "Комментарий к работе" at bounding box center [352, 104] width 79 height 10
drag, startPoint x: 559, startPoint y: 111, endPoint x: 383, endPoint y: 104, distance: 176.2
click at [383, 104] on div "Комментарий к работе актуальные индизы (внесла мелкие правки по картинкам) http…" at bounding box center [548, 104] width 471 height 45
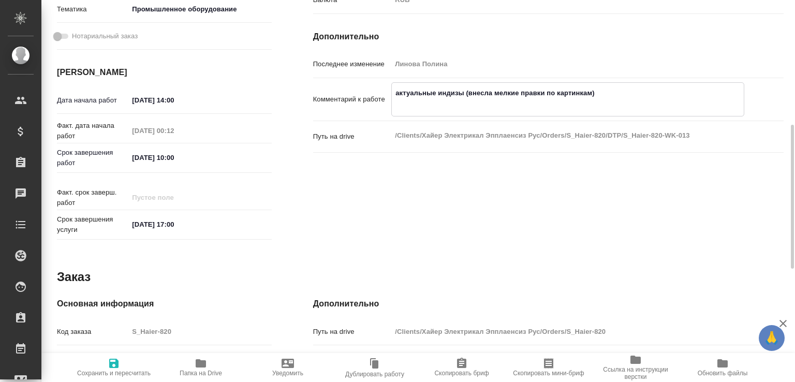
paste textarea "https://drive.awatera.com/s/f7KPBoprSgpc4Sx"
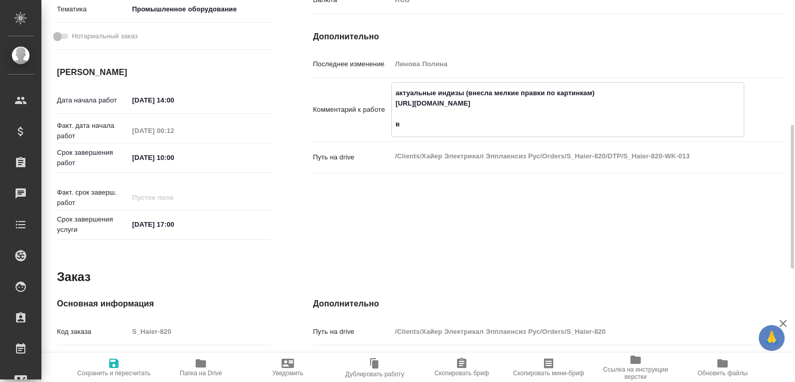
paste textarea "UM HHK-Y64SCVB PK-B472156 EN(ru)"
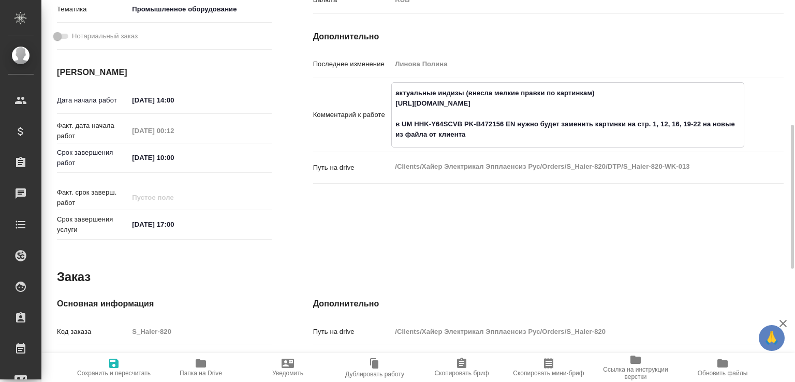
paste textarea "https://drive.awatera.com/s/HCrJi2qa2P58d2w"
type textarea "актуальные индизы (внесла мелкие правки по картинкам) https://drive.awatera.com…"
click at [123, 370] on span "Сохранить и пересчитать" at bounding box center [114, 373] width 74 height 7
type input "inProgress"
type input "Не указан"
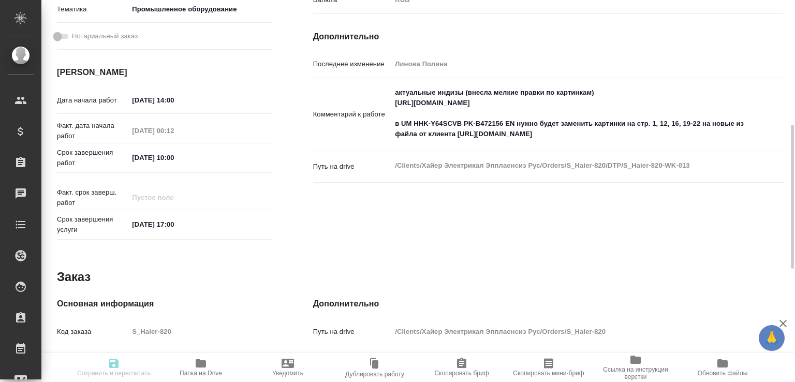
type input "5a8b1489cc6b4906c91bfdb2"
type input "44"
type input "tech"
type input "5f647205b73bc97568ca66bc"
type input "01.09.2025 14:00"
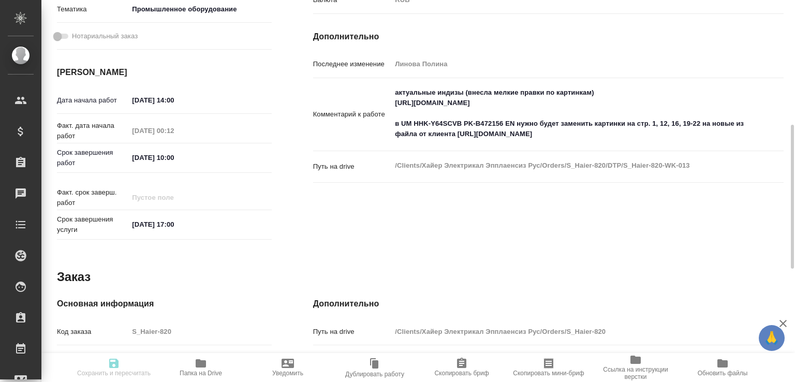
type input "01.09.2025 00:12"
type input "02.09.2025 10:00"
type input "02.09.2025 17:00"
type input "DTPspecialists"
type input "notPayed"
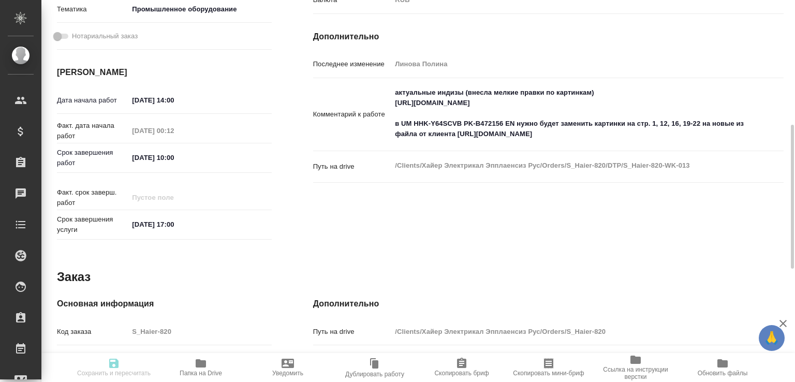
type input "9.6"
type input "RUB"
type input "Линова Полина"
type input "S_Haier-820"
type input "Восстановление сложного макета с частичным соответствием оформлению оригинала"
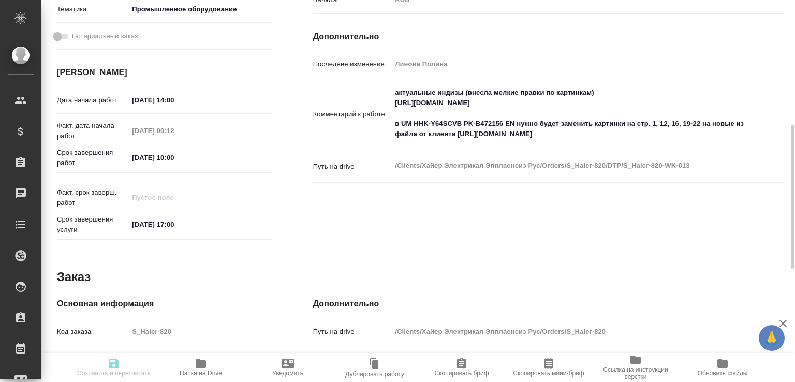
type input "Восстановление сложного макета с частичным соответствием оформлению оригинала, …"
type input "Усманова Ольга, Никифорова Валерия"
type input "Малофеева Екатерина, Арсеньева Вера"
type input "/Clients/Хайер Электрикал Эпплаенсиз Рус/Orders/S_Haier-820"
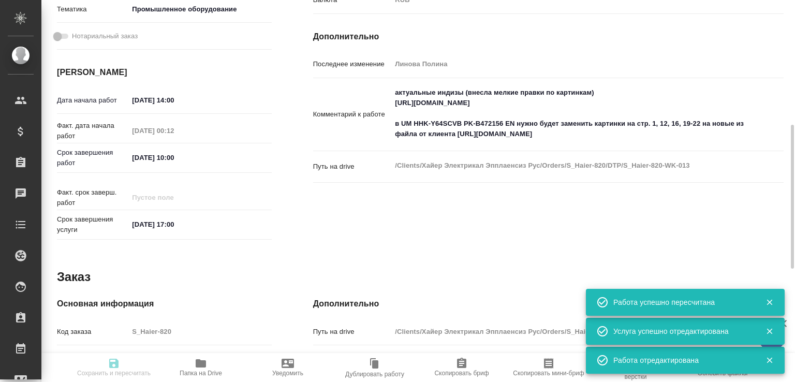
type input "inProgress"
type input "Не указан"
type input "5a8b1489cc6b4906c91bfdb2"
type input "44"
type input "tech"
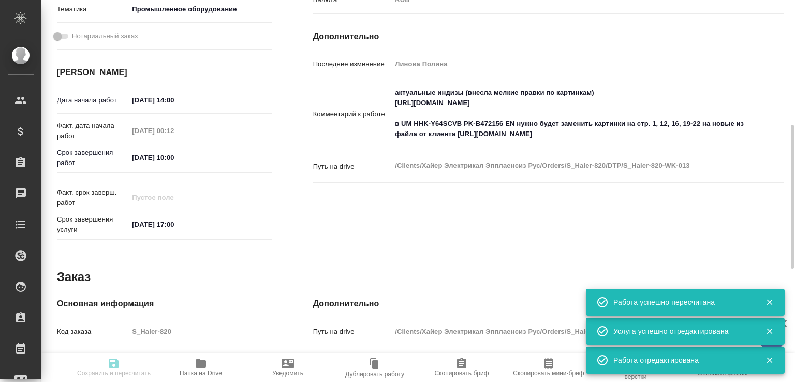
type input "5f647205b73bc97568ca66bc"
type input "01.09.2025 14:00"
type input "01.09.2025 00:12"
type input "02.09.2025 10:00"
type input "02.09.2025 17:00"
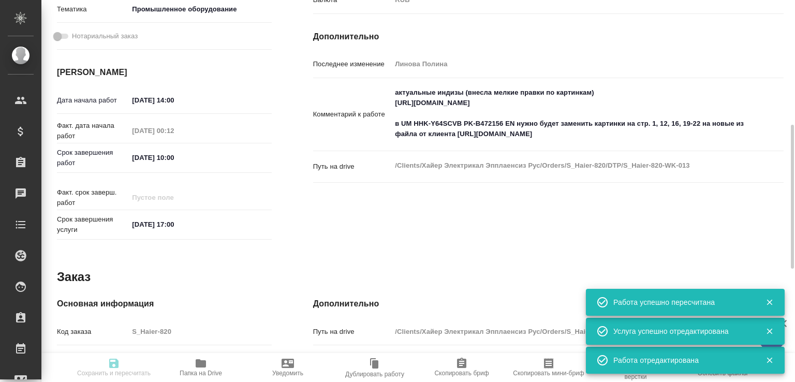
type input "DTPspecialists"
type input "notPayed"
type input "9.6"
type input "RUB"
type input "Линова Полина"
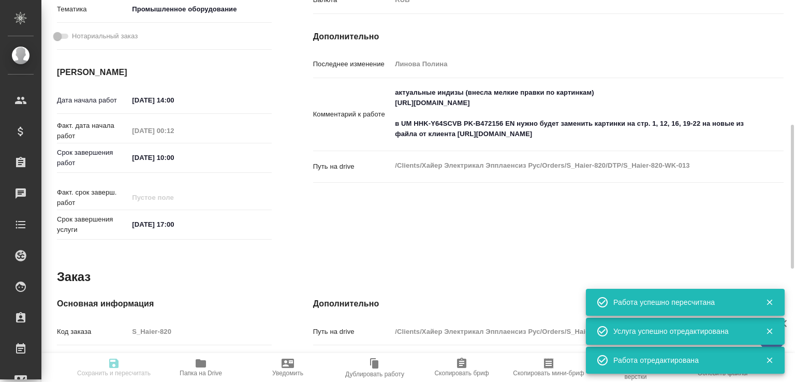
type input "S_Haier-820"
type input "Восстановление сложного макета с частичным соответствием оформлению оригинала"
type input "Восстановление сложного макета с частичным соответствием оформлению оригинала, …"
type input "Усманова Ольга, Никифорова Валерия"
type input "Малофеева Екатерина, Арсеньева Вера"
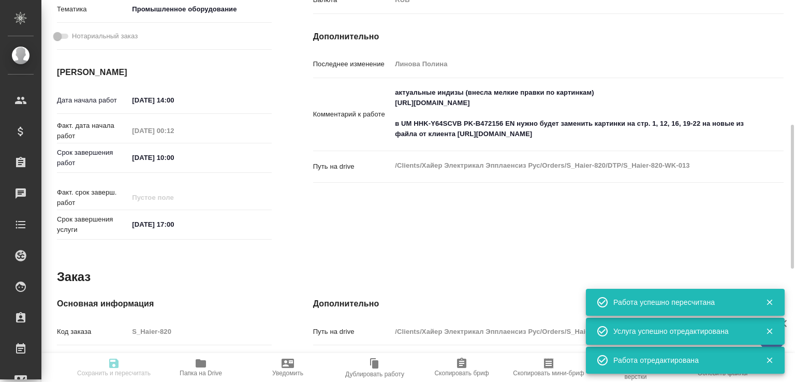
type input "/Clients/Хайер Электрикал Эпплаенсиз Рус/Orders/S_Haier-820"
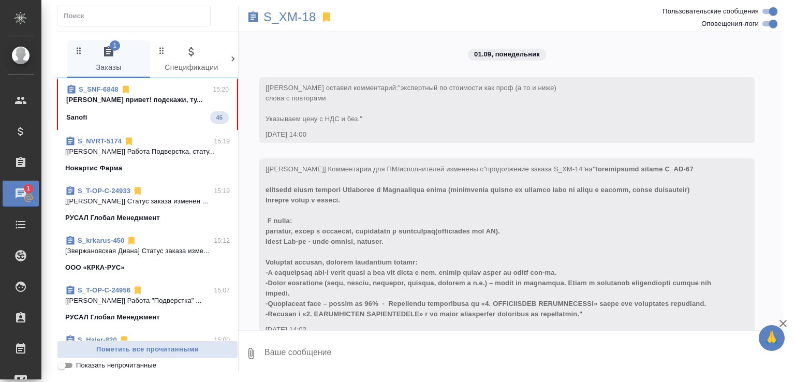
scroll to position [217, 0]
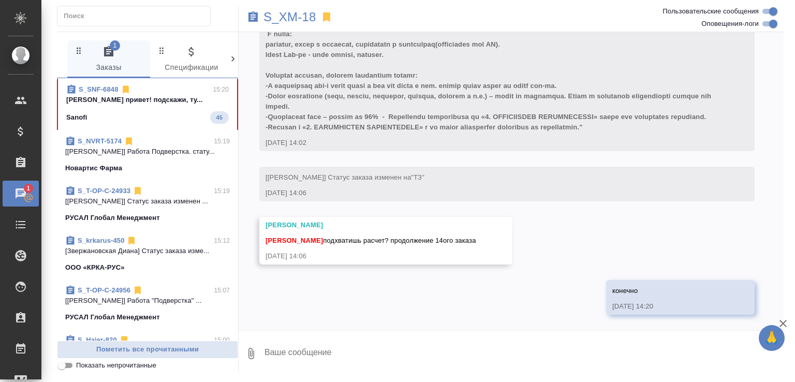
click at [186, 96] on p "Малофеева Екатерина привет! подскажи, ту..." at bounding box center [147, 100] width 163 height 10
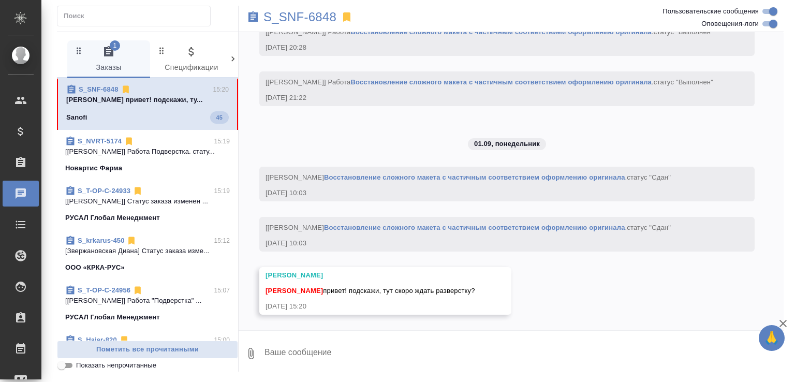
scroll to position [5203, 0]
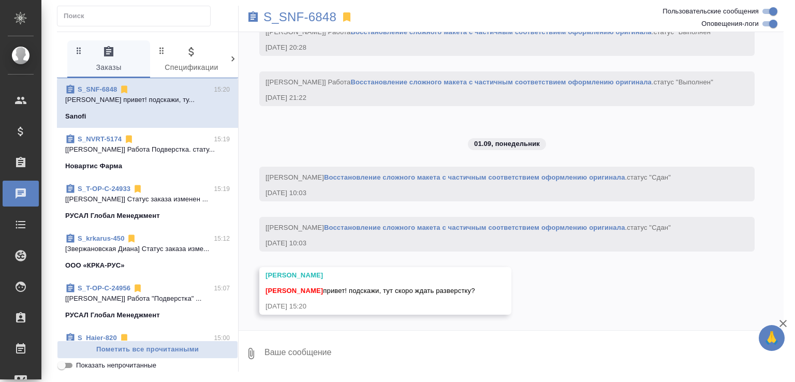
click at [93, 90] on link "S_SNF-6848" at bounding box center [97, 89] width 39 height 8
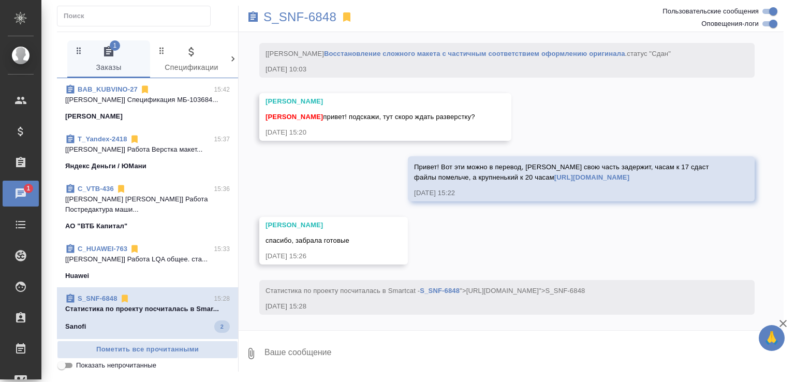
scroll to position [5398, 0]
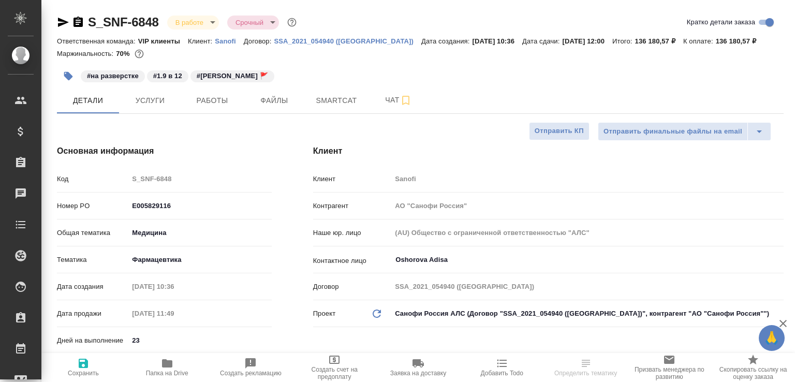
select select "RU"
type input "[PERSON_NAME]"
click at [205, 103] on span "Работы" at bounding box center [212, 100] width 50 height 13
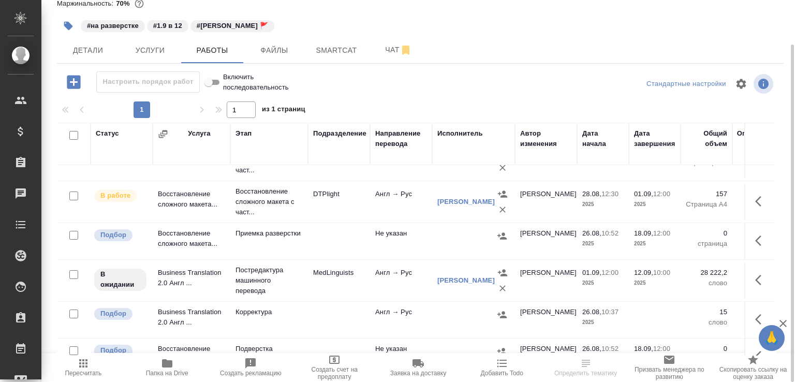
scroll to position [111, 0]
click at [186, 359] on span "Папка на Drive" at bounding box center [167, 367] width 71 height 20
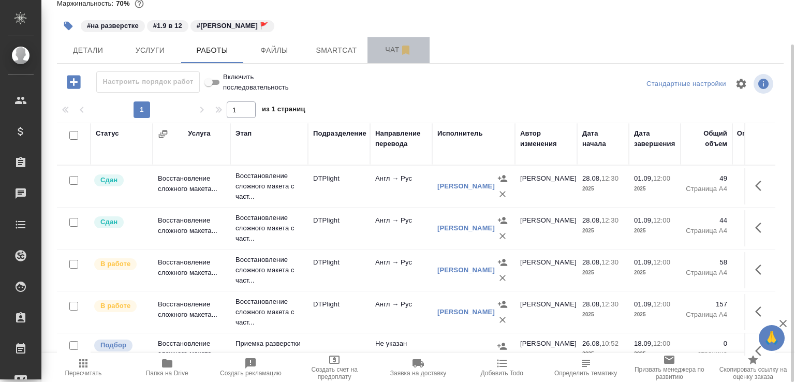
click at [385, 54] on span "Чат" at bounding box center [399, 49] width 50 height 13
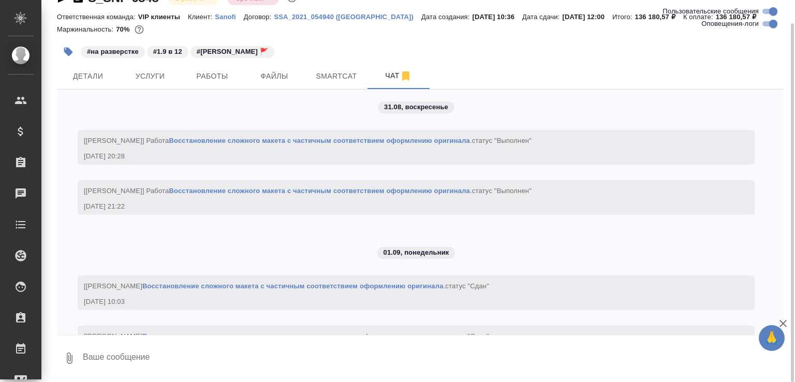
scroll to position [4749, 0]
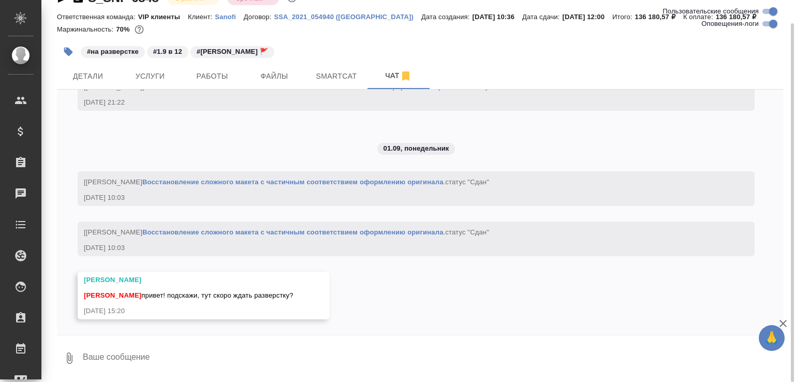
click at [172, 350] on textarea at bounding box center [433, 358] width 702 height 35
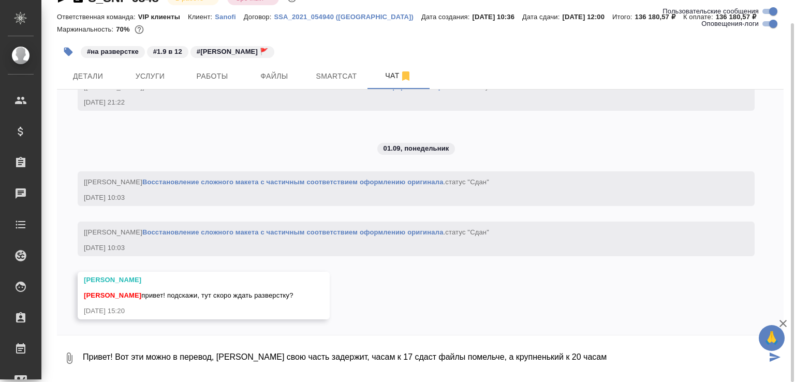
paste textarea "[URL][DOMAIN_NAME]"
type textarea "Привет! Вот эти можно в перевод, [PERSON_NAME] свою часть задержит, часам к 17 …"
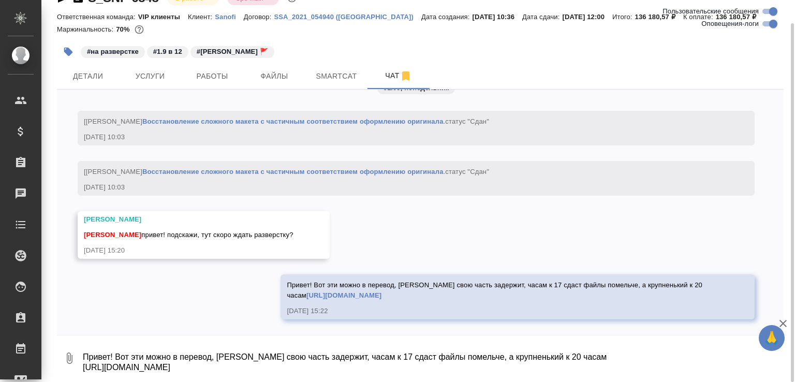
scroll to position [4810, 0]
click at [230, 71] on span "Работы" at bounding box center [212, 76] width 50 height 13
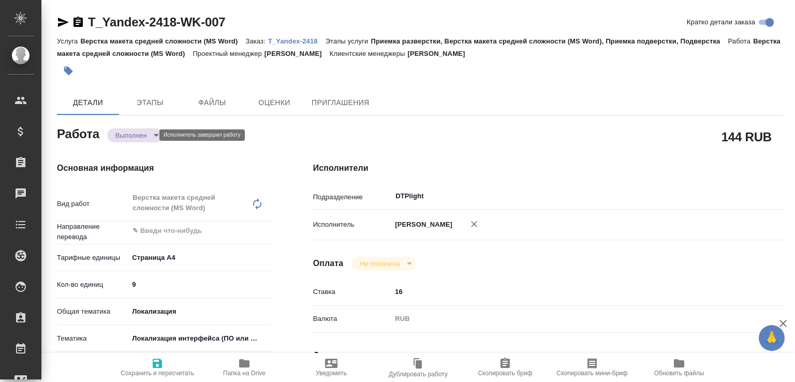
click at [145, 137] on body "🙏 .cls-1 fill:#fff; AWATERA [PERSON_NAME]malofeeva Клиенты Спецификации Заказы …" at bounding box center [397, 191] width 795 height 382
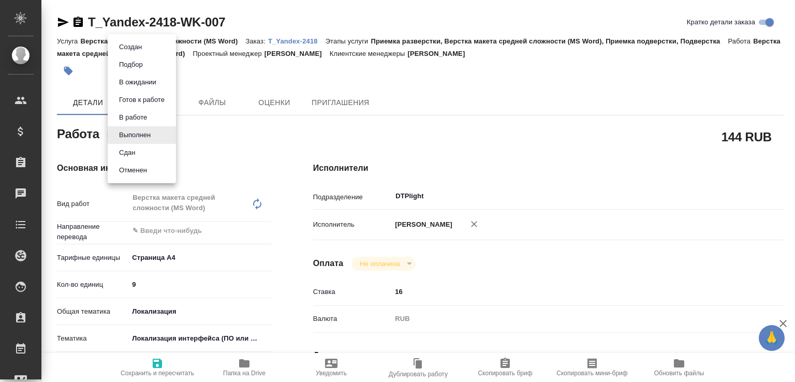
click at [145, 153] on li "Сдан" at bounding box center [142, 153] width 68 height 18
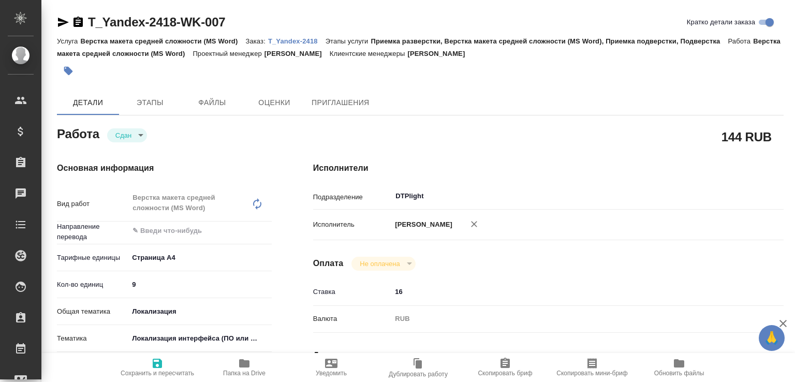
type textarea "x"
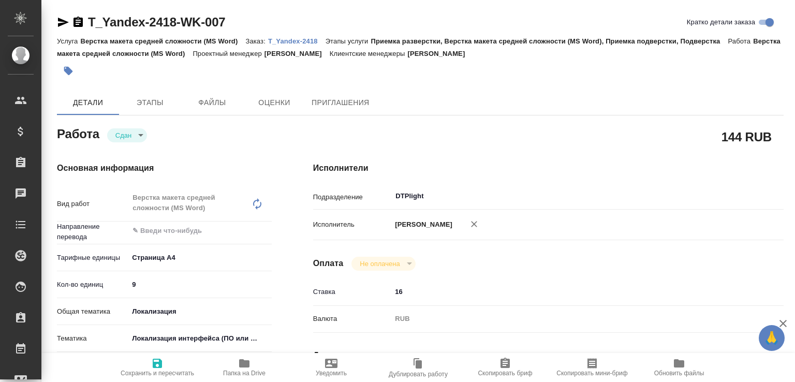
type textarea "x"
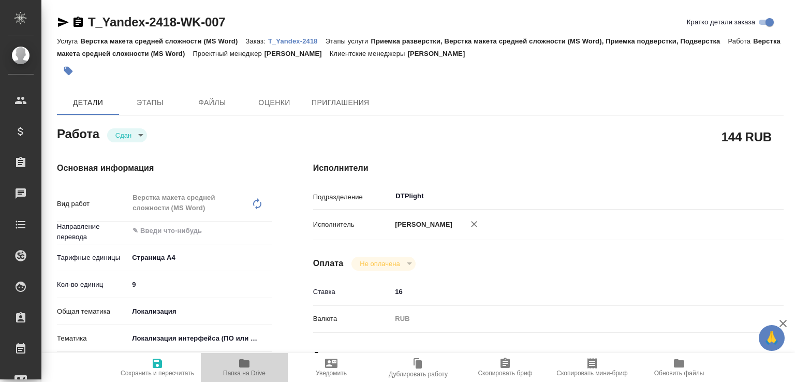
click at [243, 365] on icon "button" at bounding box center [244, 363] width 10 height 8
type textarea "x"
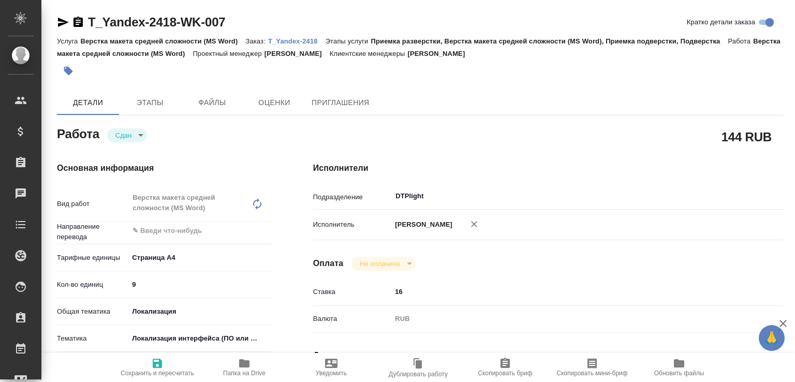
type textarea "x"
click at [288, 43] on p "T_Yandex-2418" at bounding box center [296, 41] width 57 height 8
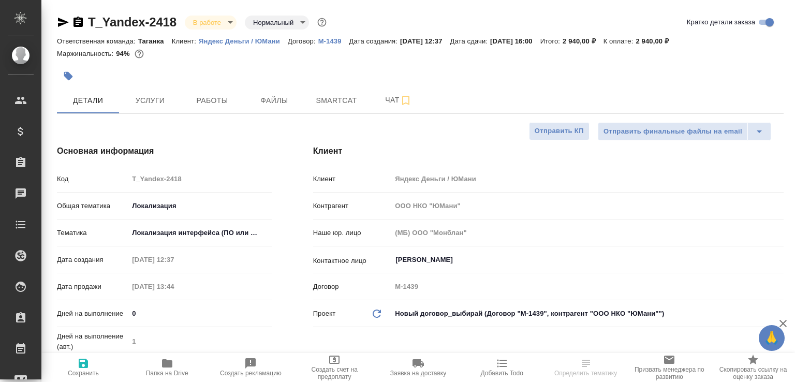
select select "RU"
type textarea "x"
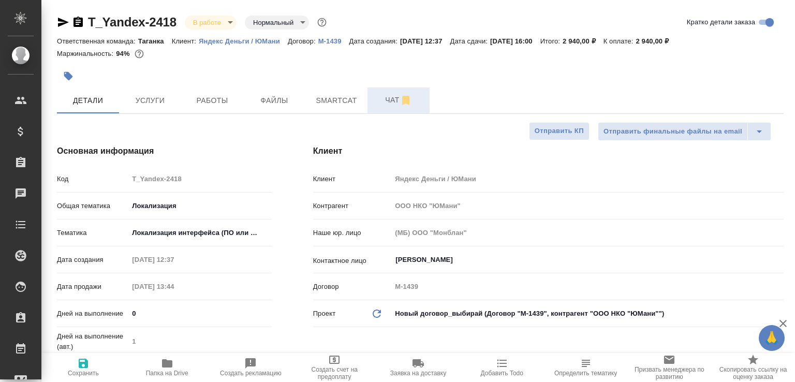
click at [380, 94] on span "Чат" at bounding box center [399, 100] width 50 height 13
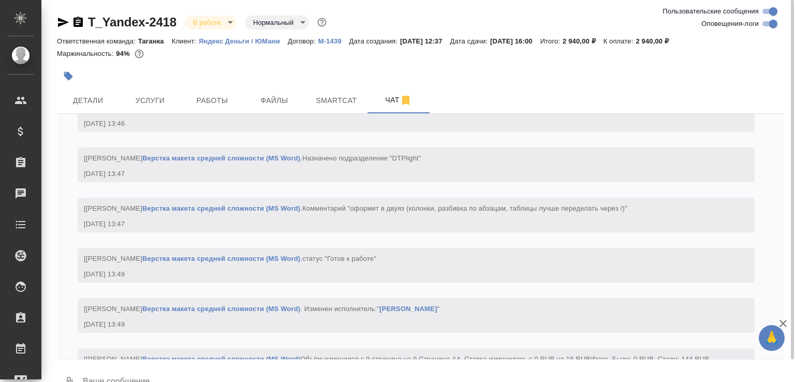
scroll to position [1847, 0]
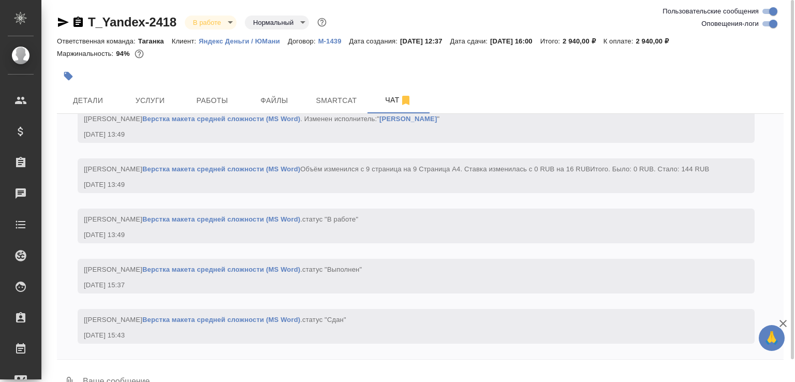
click at [162, 371] on textarea at bounding box center [433, 382] width 702 height 35
paste textarea "https://drive.awatera.com/apps/files/files/10257202?dir=/Shares/%D0%9E%D0%9E%D0…"
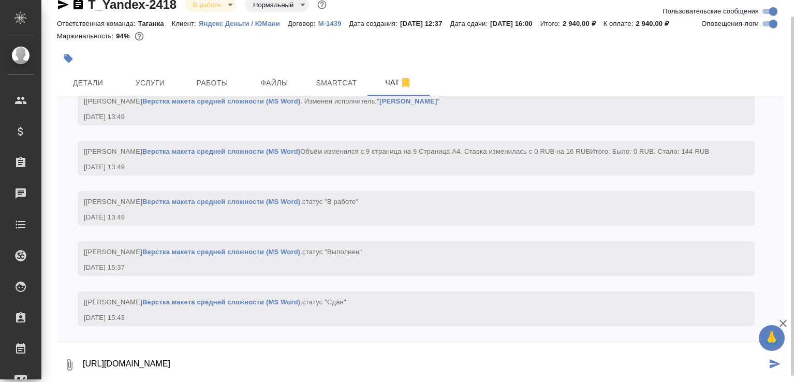
type textarea "https://drive.awatera.com/apps/files/files/10257202?dir=/Shares/%D0%9E%D0%9E%D0…"
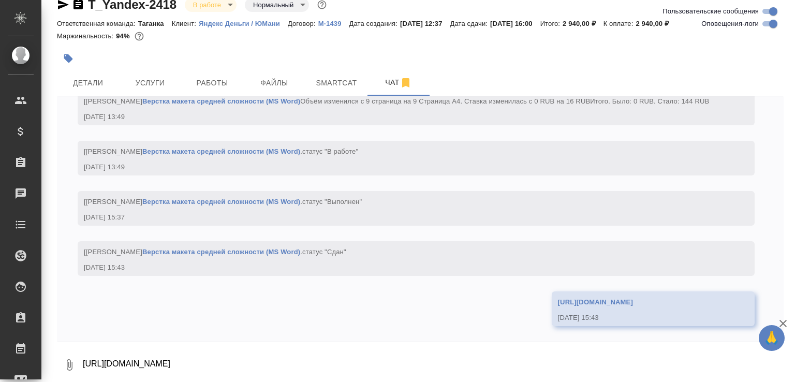
scroll to position [1928, 0]
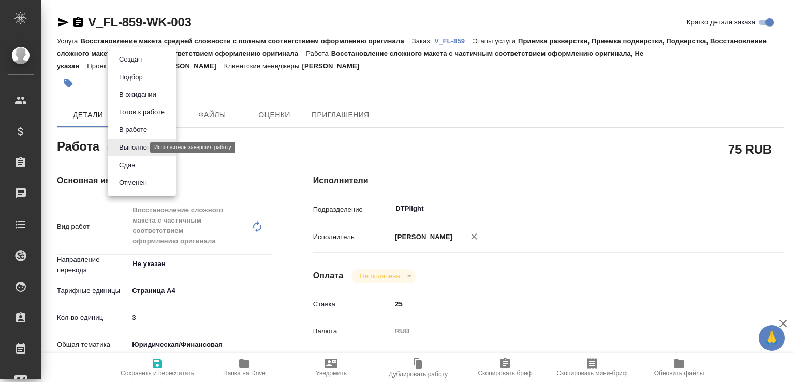
click at [126, 150] on body "🙏 .cls-1 fill:#fff; AWATERA [PERSON_NAME]malofeeva Клиенты Спецификации Заказы …" at bounding box center [397, 191] width 795 height 382
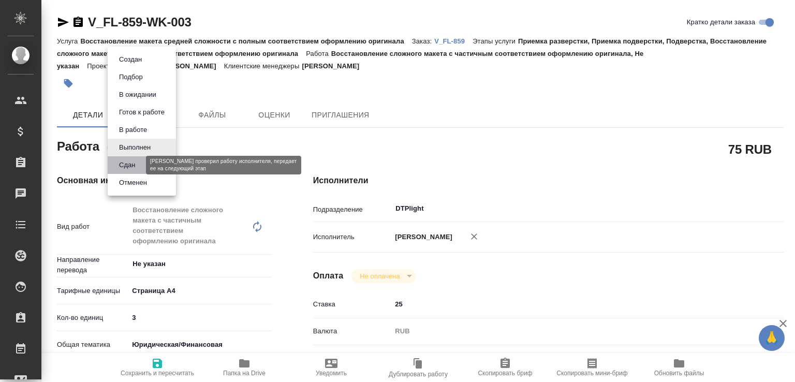
click at [129, 163] on button "Сдан" at bounding box center [127, 164] width 22 height 11
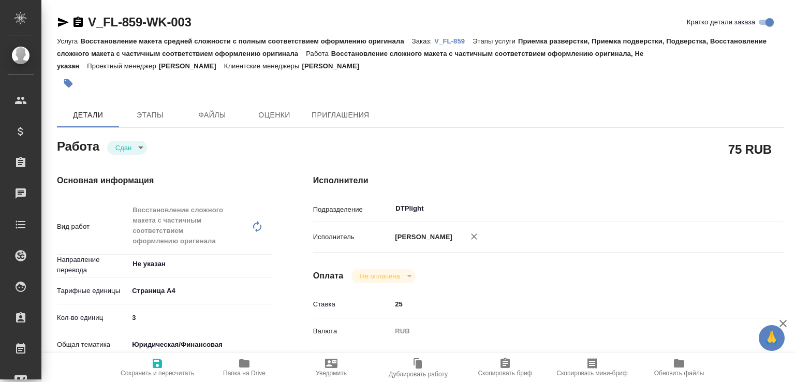
type textarea "x"
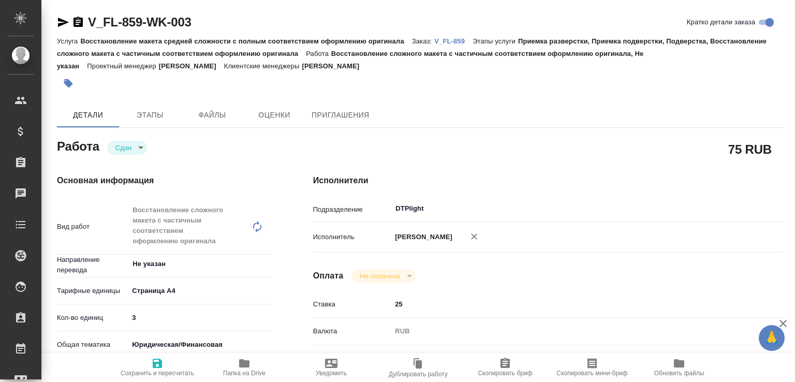
type textarea "x"
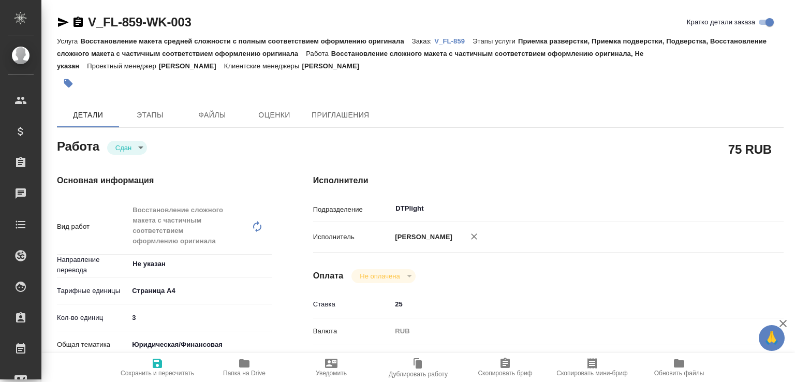
type textarea "x"
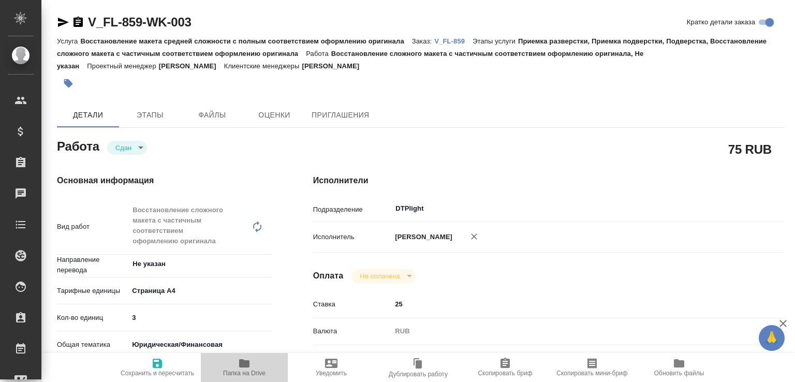
click at [238, 372] on span "Папка на Drive" at bounding box center [244, 373] width 42 height 7
type textarea "x"
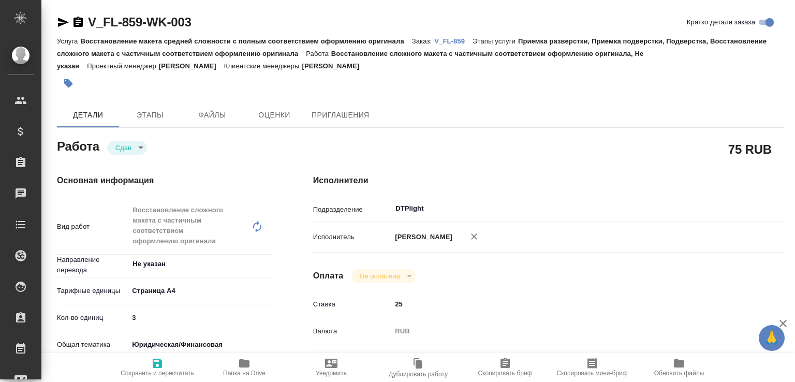
type textarea "x"
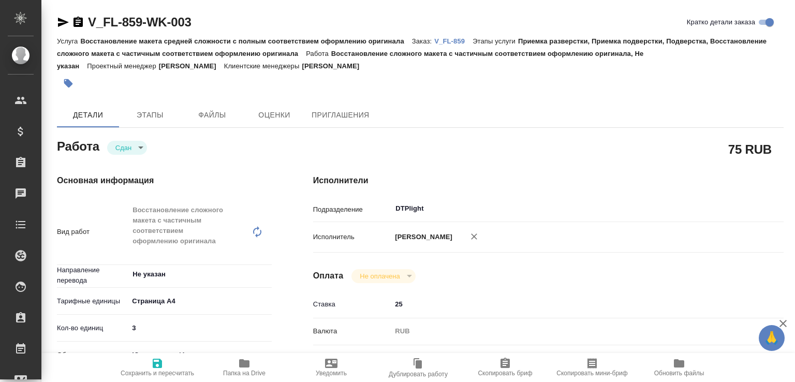
click at [457, 38] on p "V_FL-859" at bounding box center [453, 41] width 38 height 8
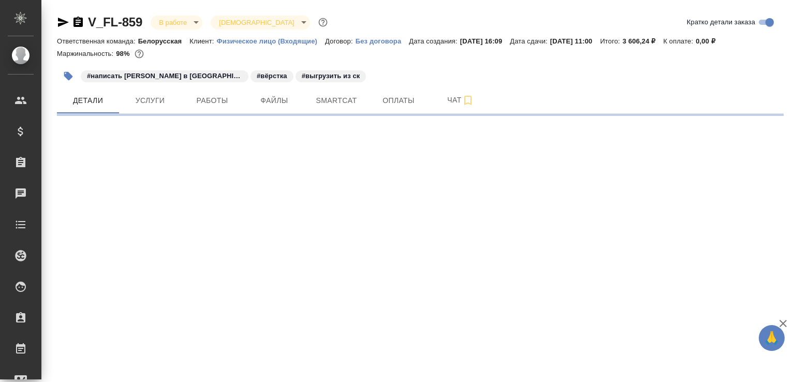
select select "RU"
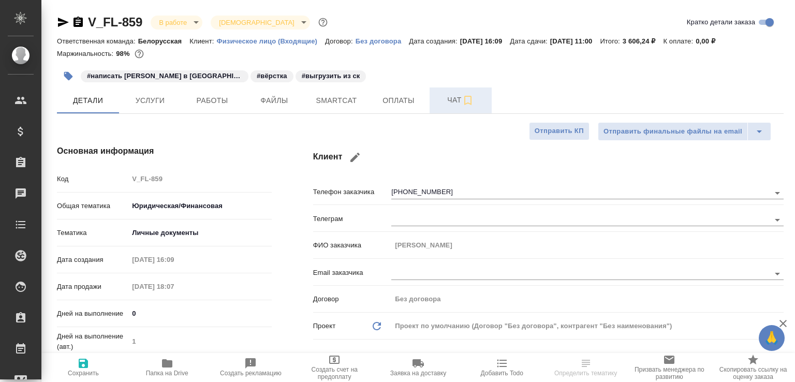
type textarea "x"
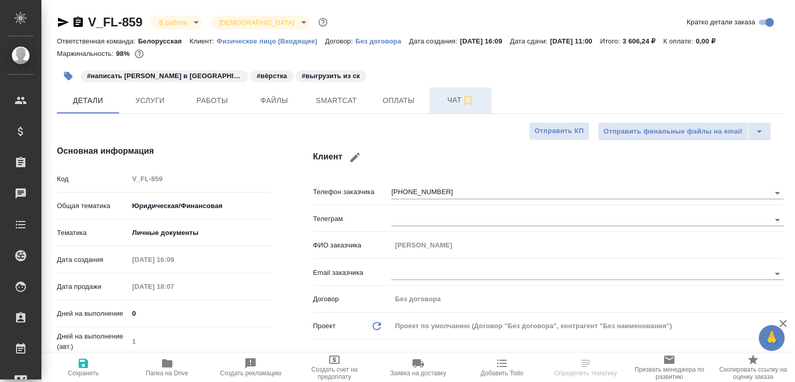
type textarea "x"
click at [439, 107] on span "Чат" at bounding box center [461, 100] width 50 height 13
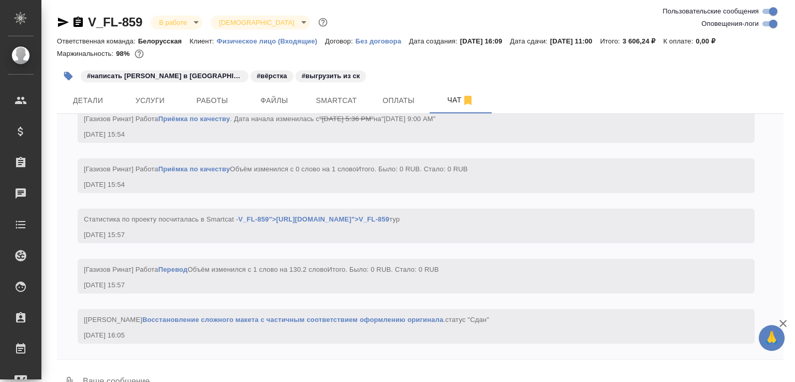
scroll to position [4212, 0]
click at [213, 378] on textarea at bounding box center [433, 382] width 702 height 35
paste textarea "[URL][DOMAIN_NAME]"
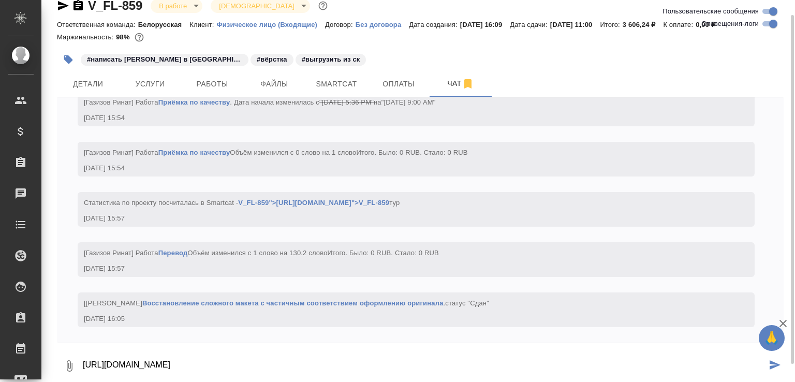
type textarea "[URL][DOMAIN_NAME]"
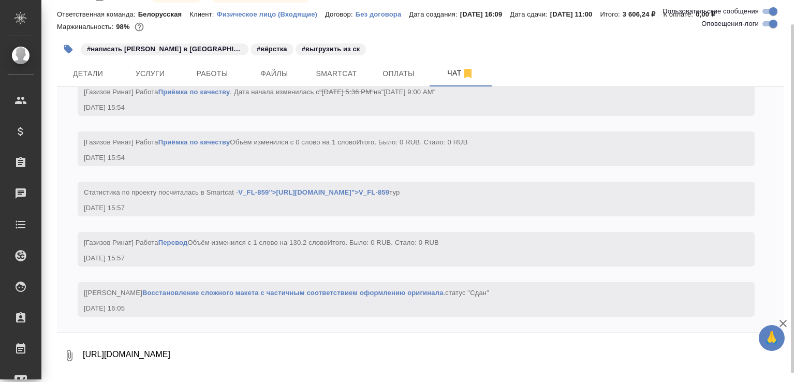
scroll to position [4262, 0]
